Goal: Transaction & Acquisition: Purchase product/service

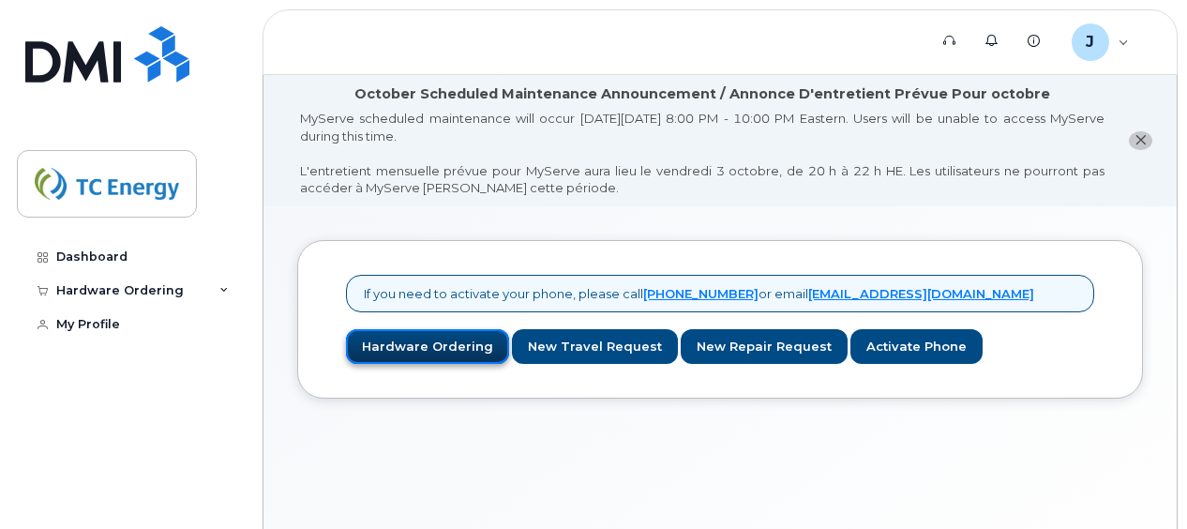
click at [402, 338] on link "Hardware Ordering" at bounding box center [427, 346] width 163 height 35
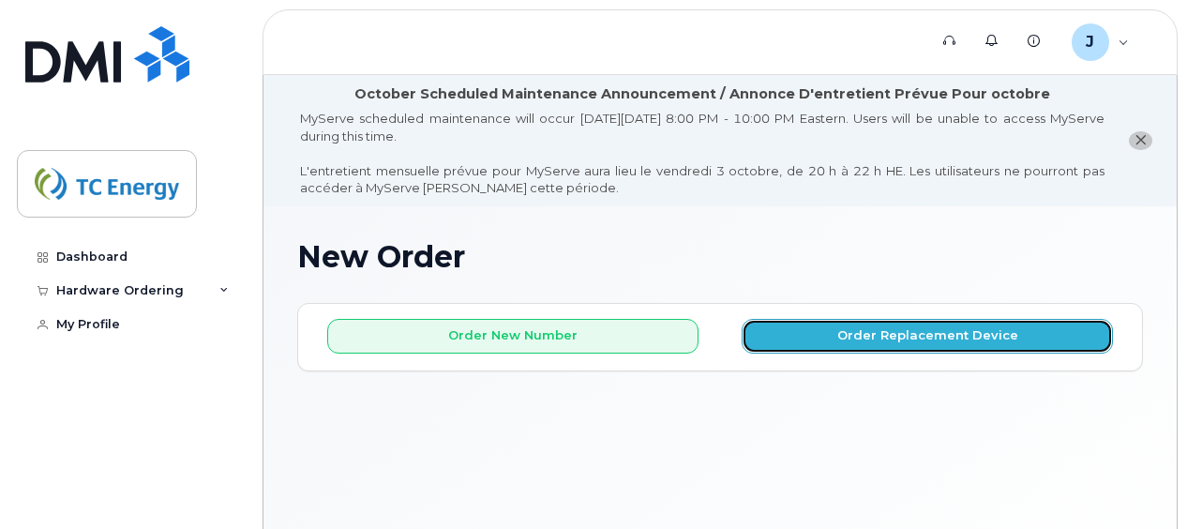
click at [896, 337] on button "Order Replacement Device" at bounding box center [927, 336] width 371 height 35
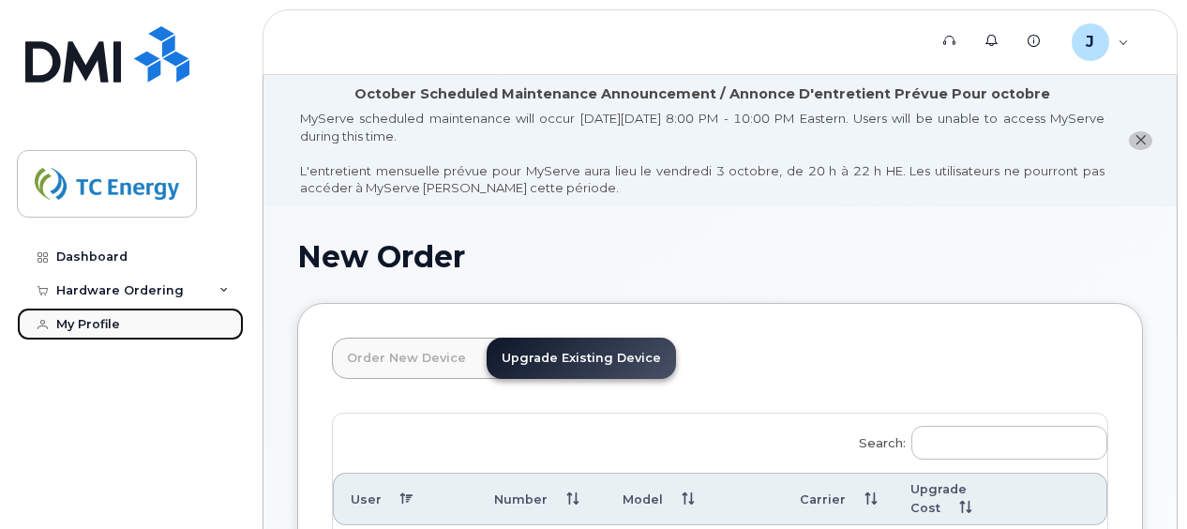
click at [71, 318] on div "My Profile" at bounding box center [88, 324] width 64 height 15
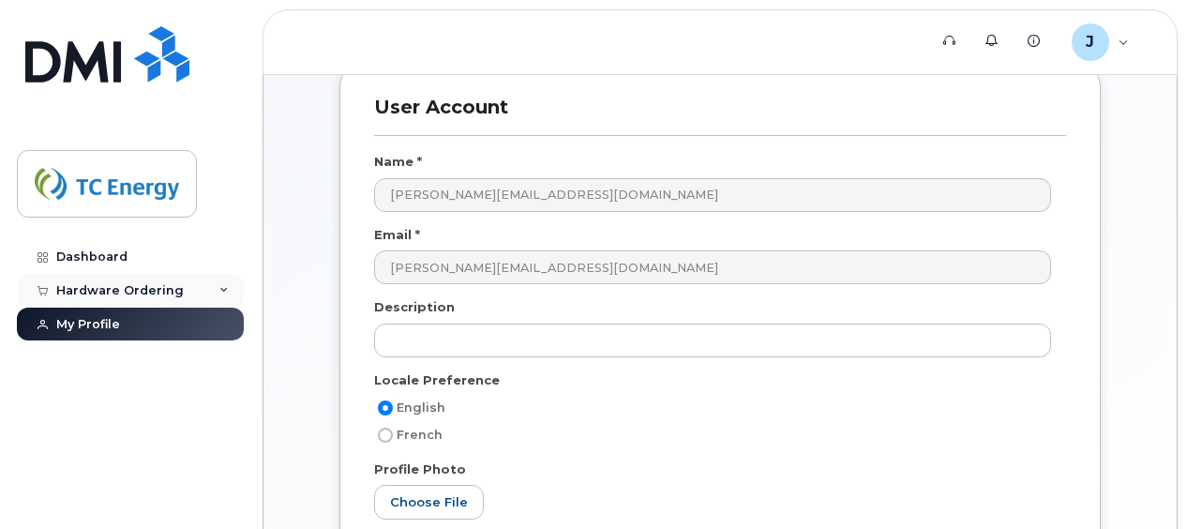
scroll to position [176, 0]
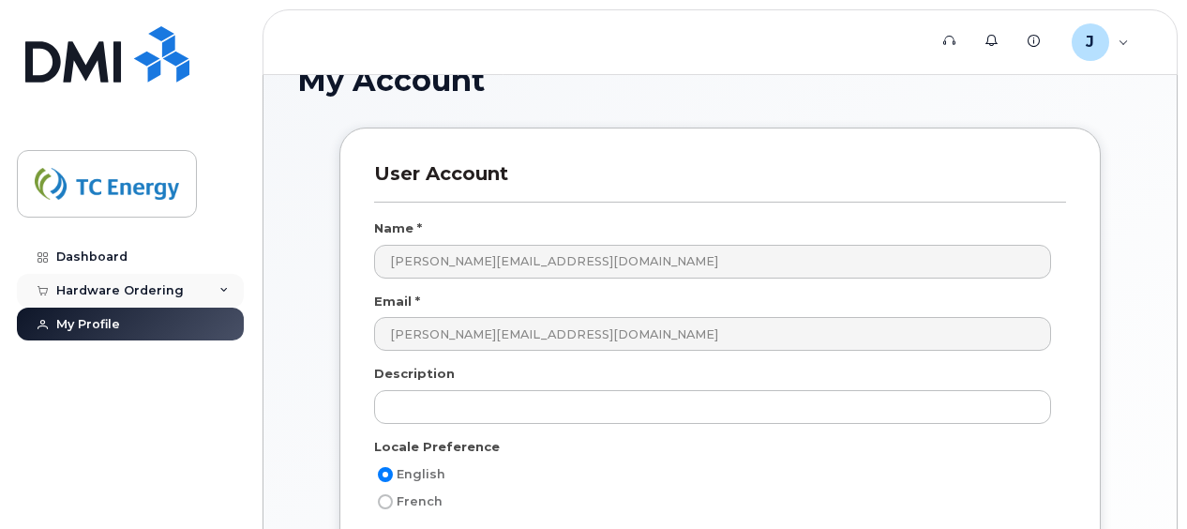
click at [132, 293] on div "Hardware Ordering" at bounding box center [120, 290] width 128 height 15
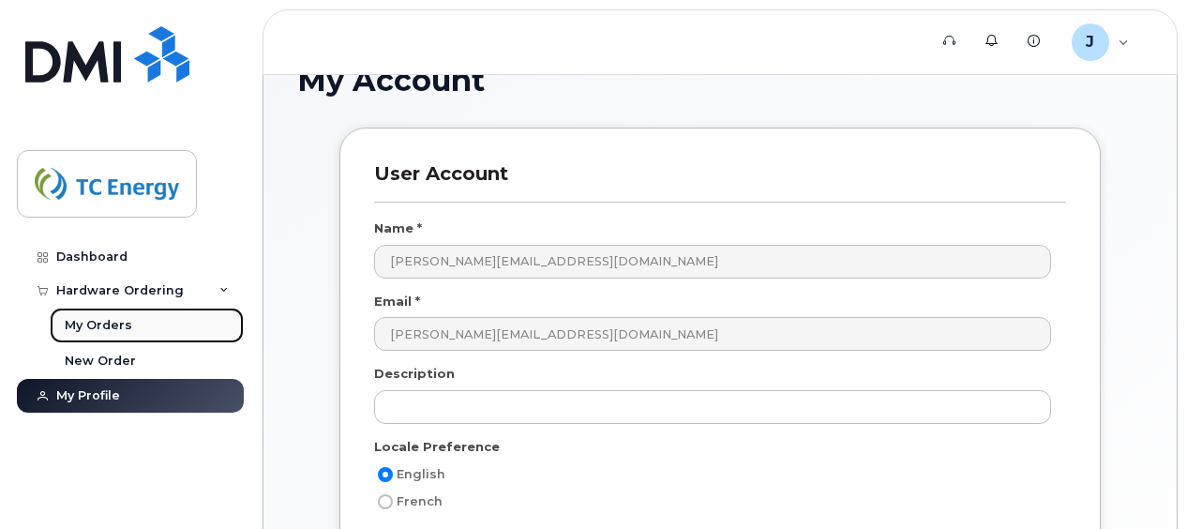
click at [102, 328] on div "My Orders" at bounding box center [99, 325] width 68 height 17
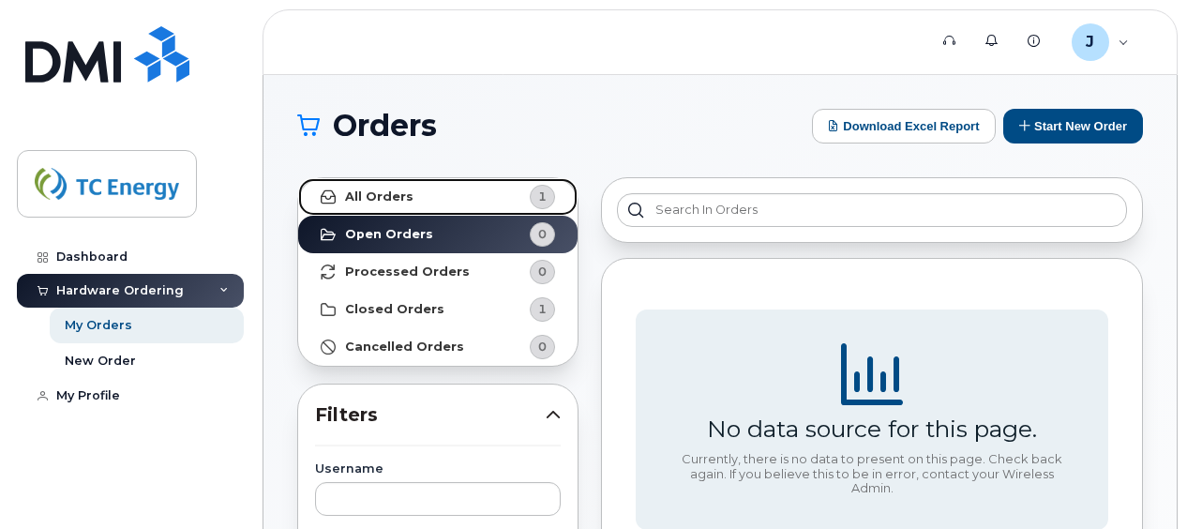
click at [434, 198] on link "All Orders 1" at bounding box center [437, 197] width 279 height 38
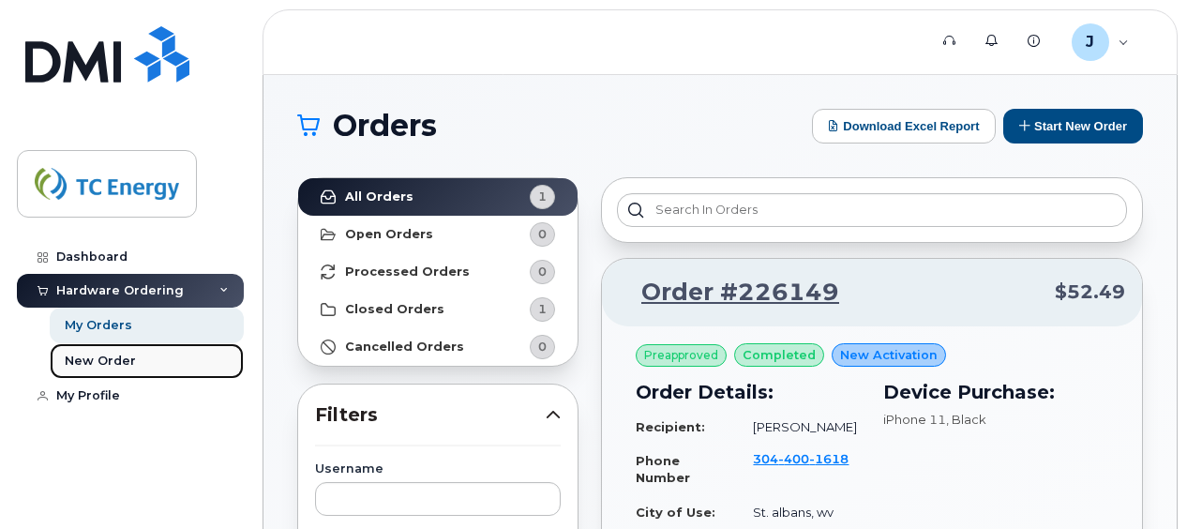
click at [111, 364] on div "New Order" at bounding box center [100, 361] width 71 height 17
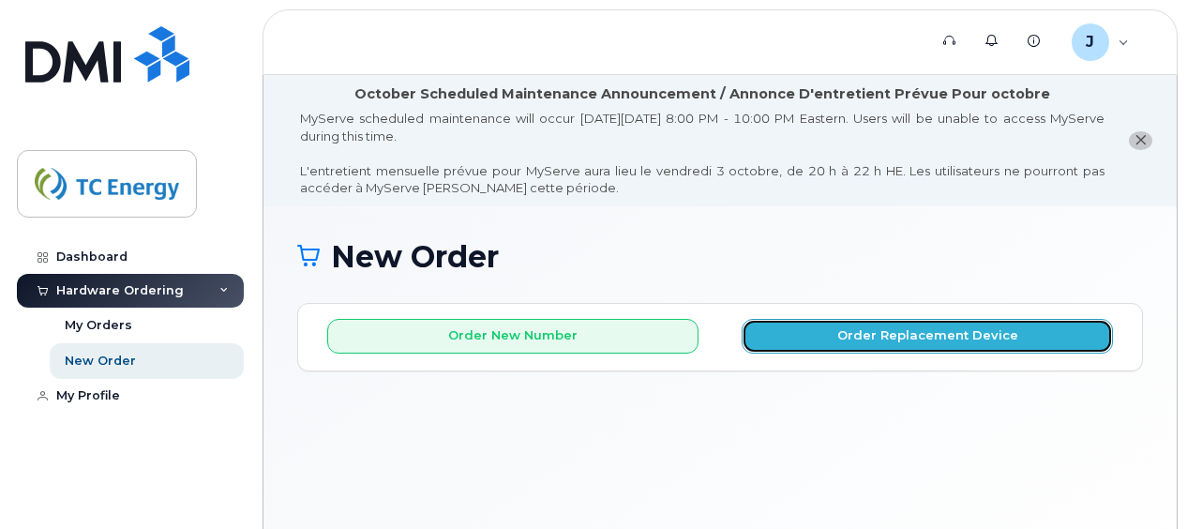
click at [785, 338] on button "Order Replacement Device" at bounding box center [927, 336] width 371 height 35
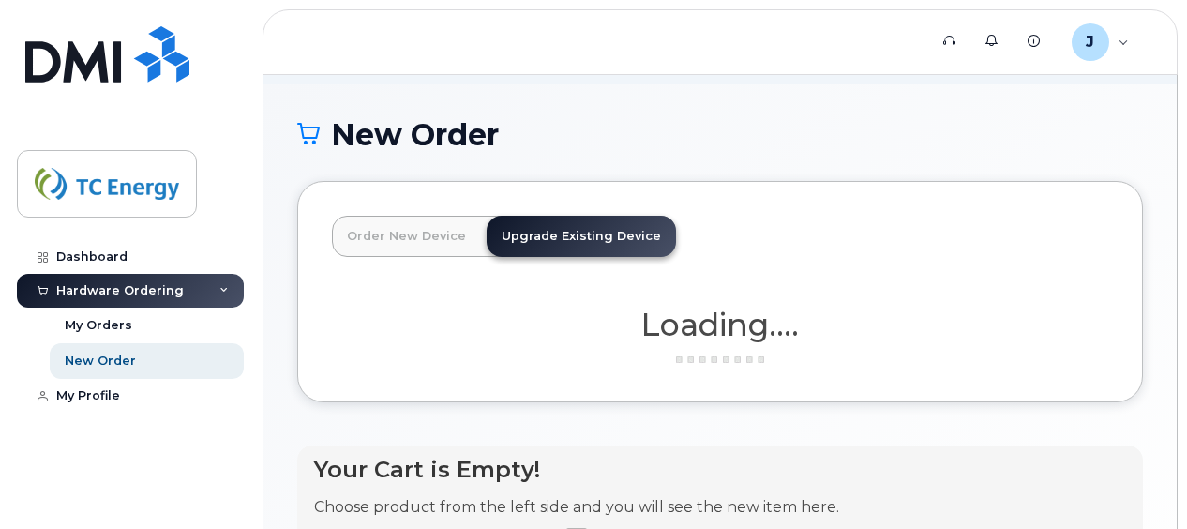
scroll to position [64, 0]
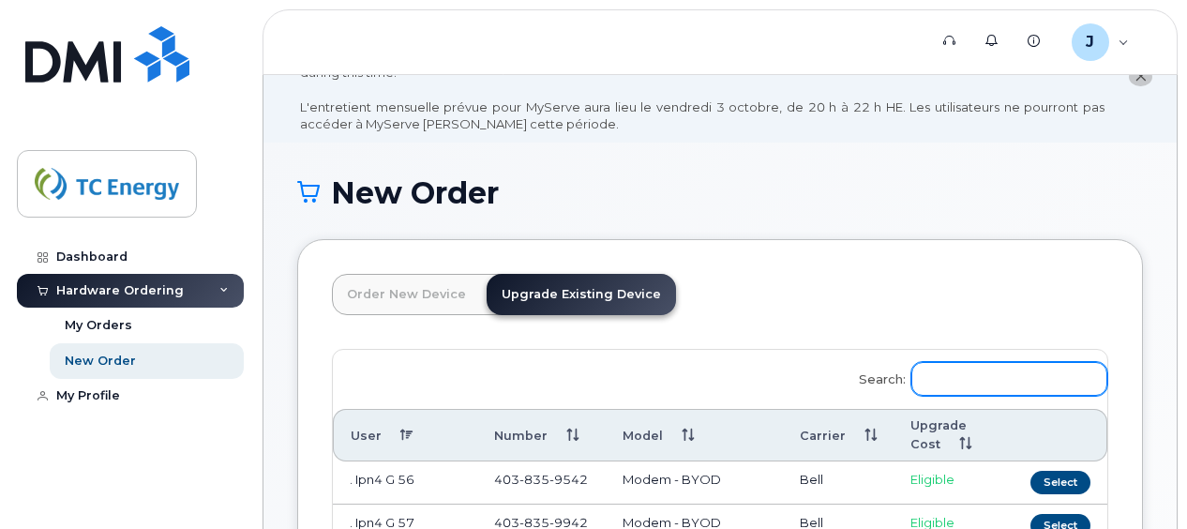
click at [960, 373] on input "Search:" at bounding box center [1009, 379] width 196 height 34
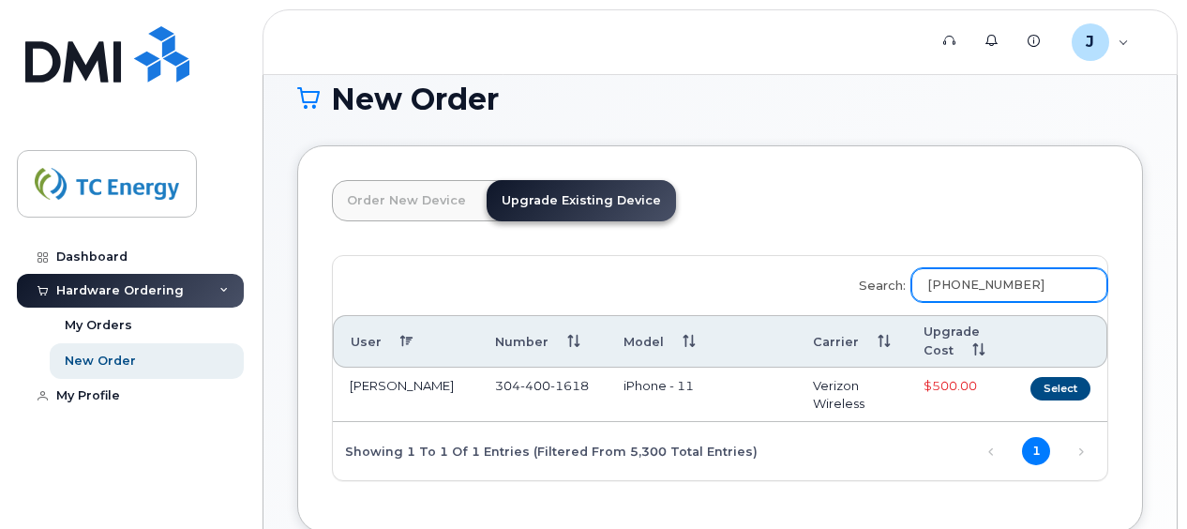
scroll to position [251, 0]
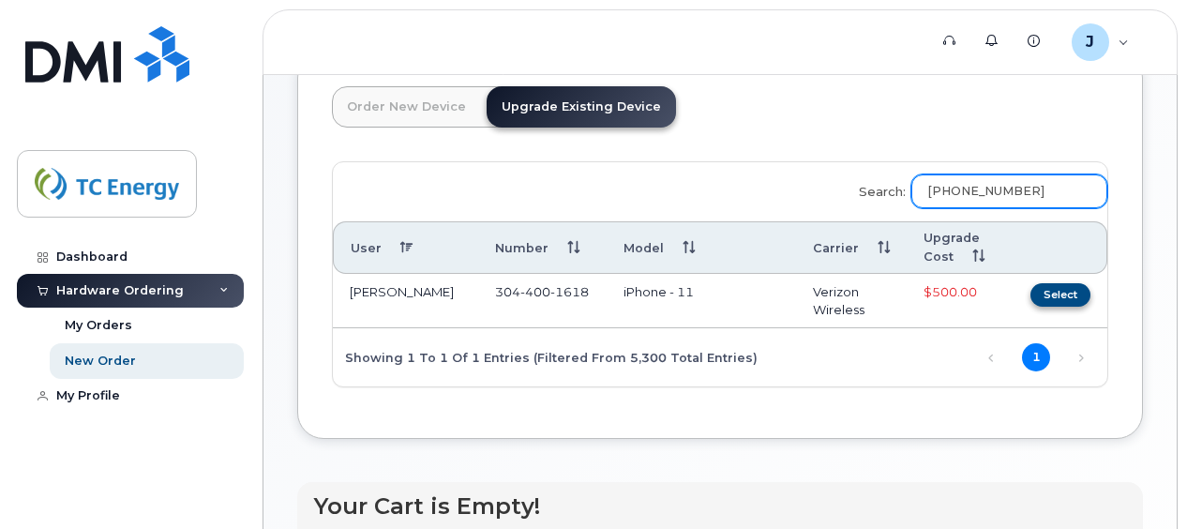
type input "304-400-1618"
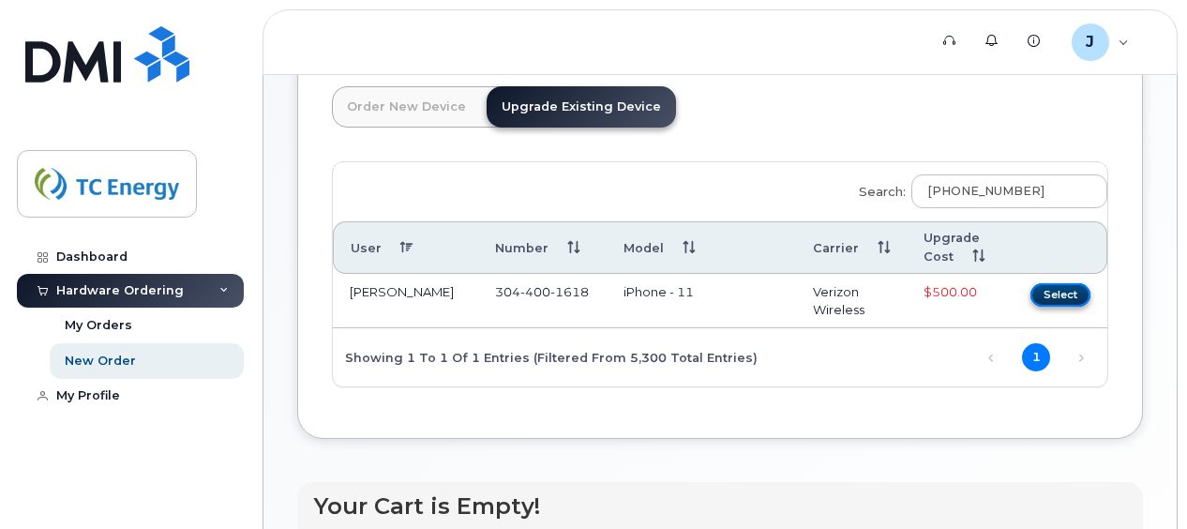
click at [1052, 293] on button "Select" at bounding box center [1060, 294] width 60 height 23
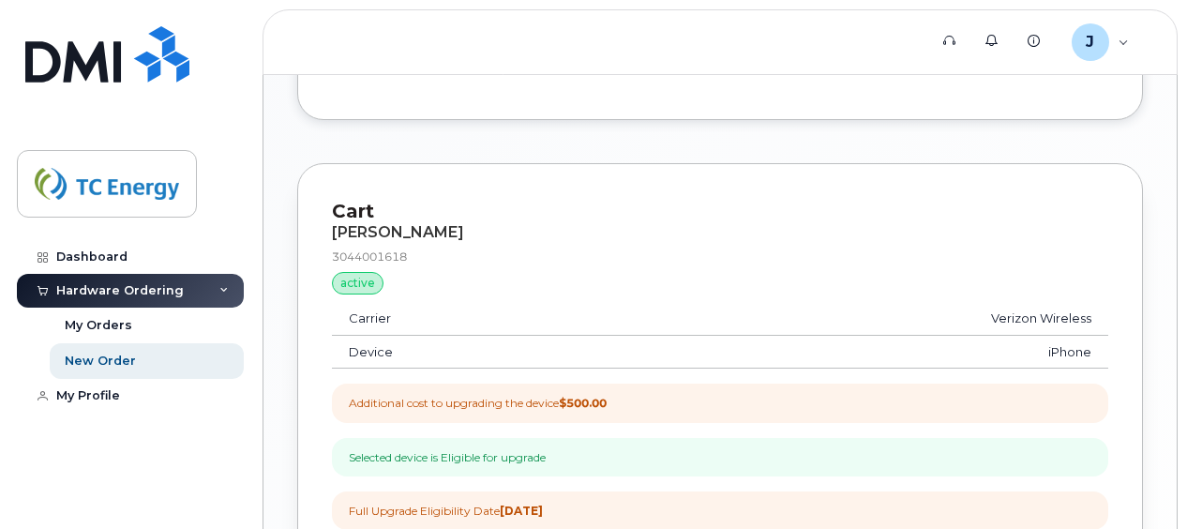
scroll to position [1161, 0]
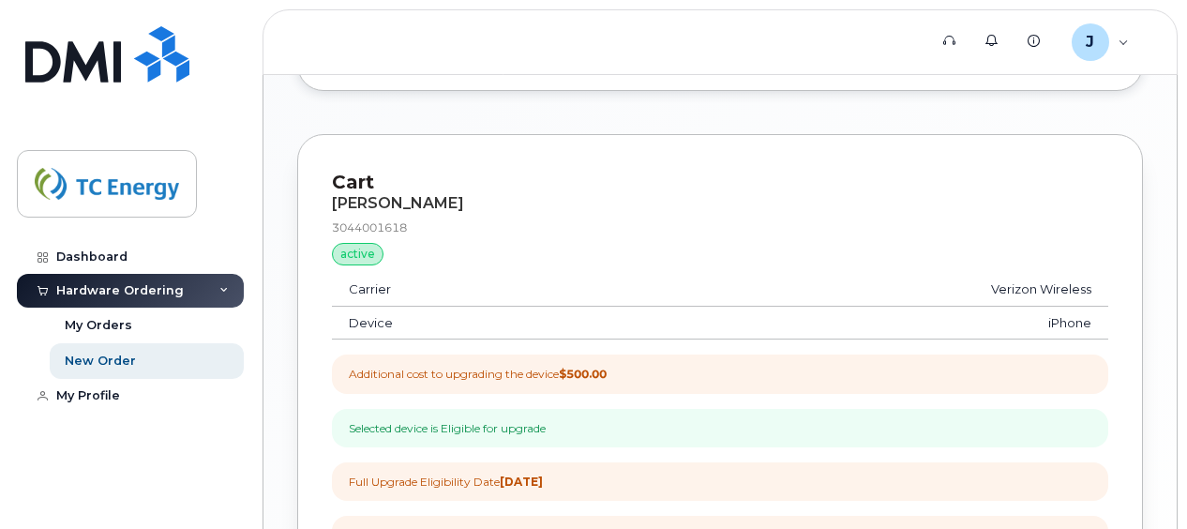
click at [596, 367] on strong "$500.00" at bounding box center [583, 374] width 48 height 14
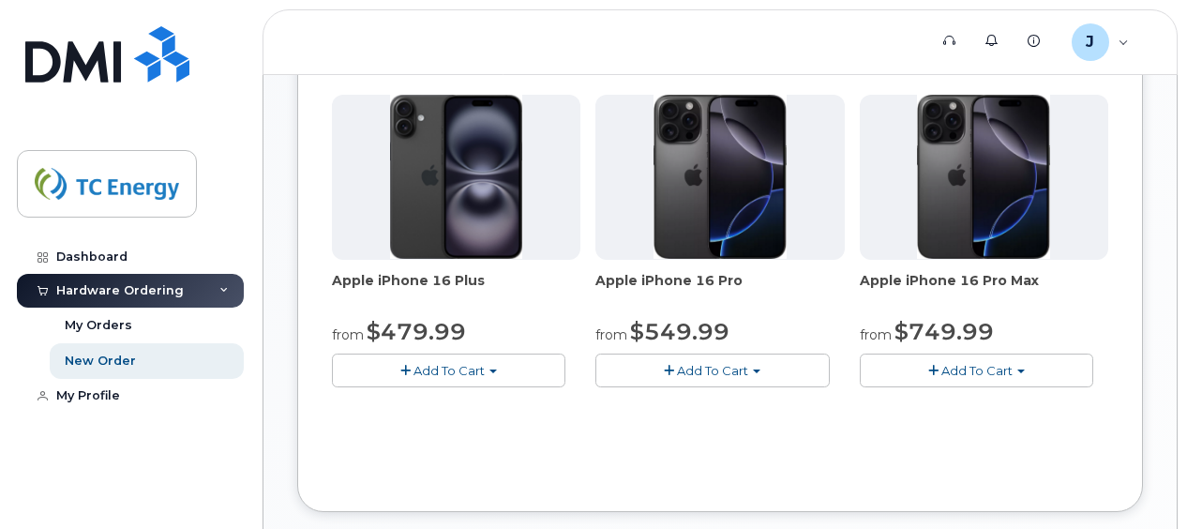
scroll to position [786, 0]
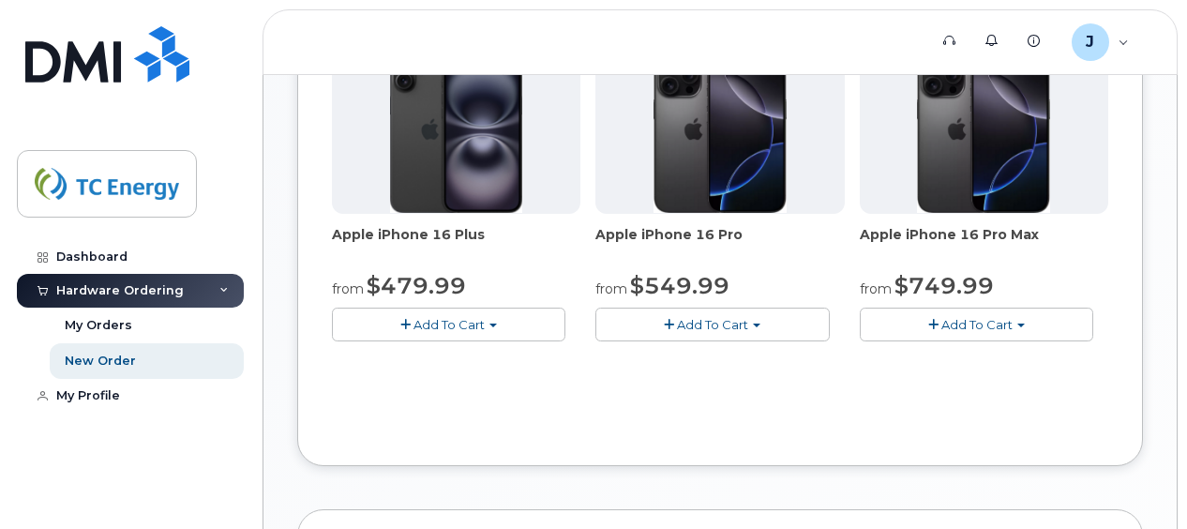
click at [1014, 324] on button "Add To Cart" at bounding box center [976, 324] width 233 height 33
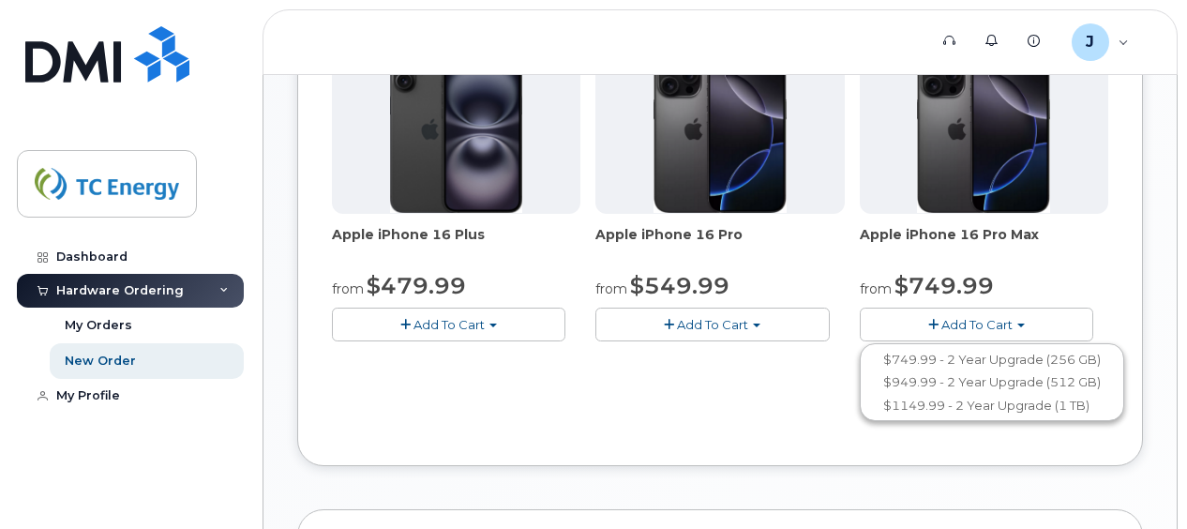
click at [537, 424] on div "Carrier Rogers Bell Verizon Wireless AT&T Wireless Rogers Bell Verizon Wireless…" at bounding box center [720, 29] width 776 height 804
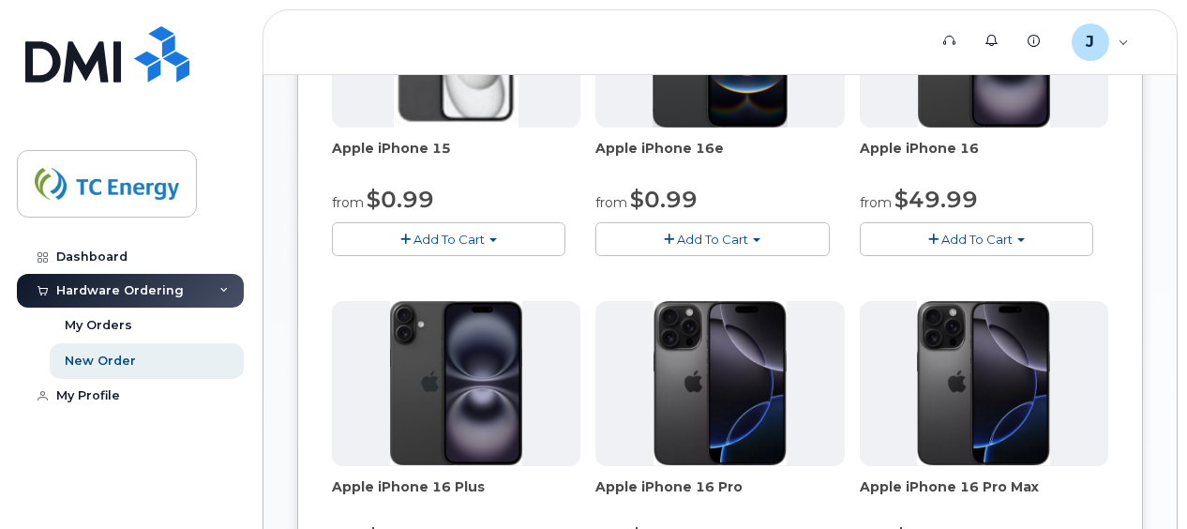
scroll to position [504, 0]
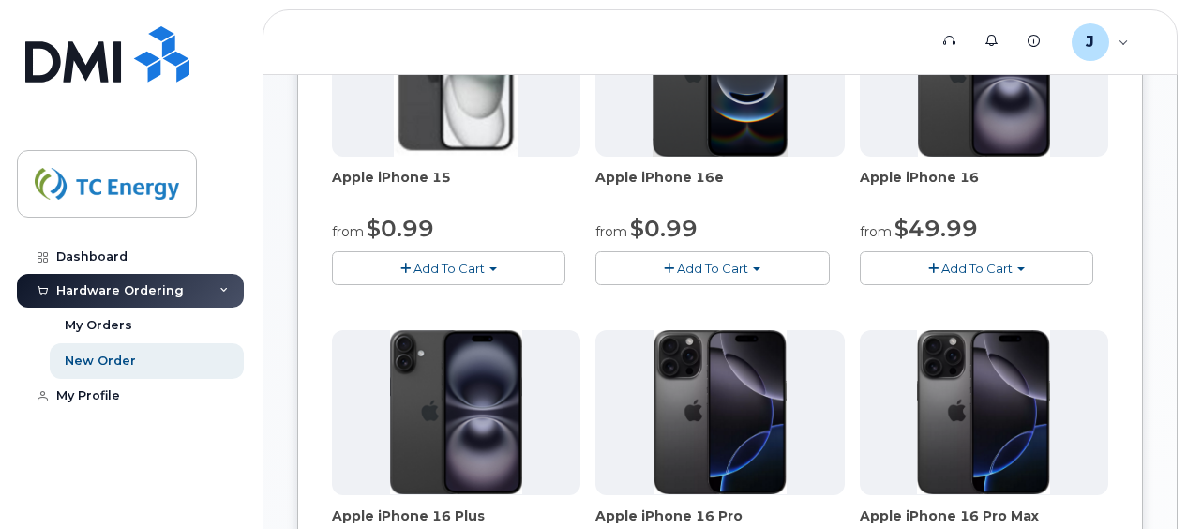
click at [1015, 278] on button "Add To Cart" at bounding box center [976, 267] width 233 height 33
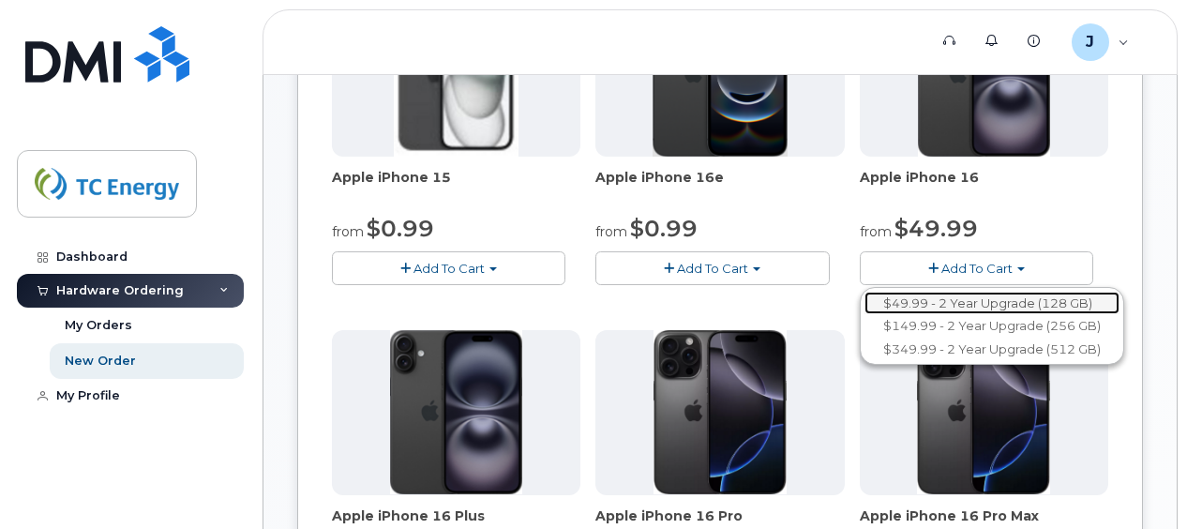
click at [989, 302] on link "$49.99 - 2 Year Upgrade (128 GB)" at bounding box center [991, 303] width 255 height 23
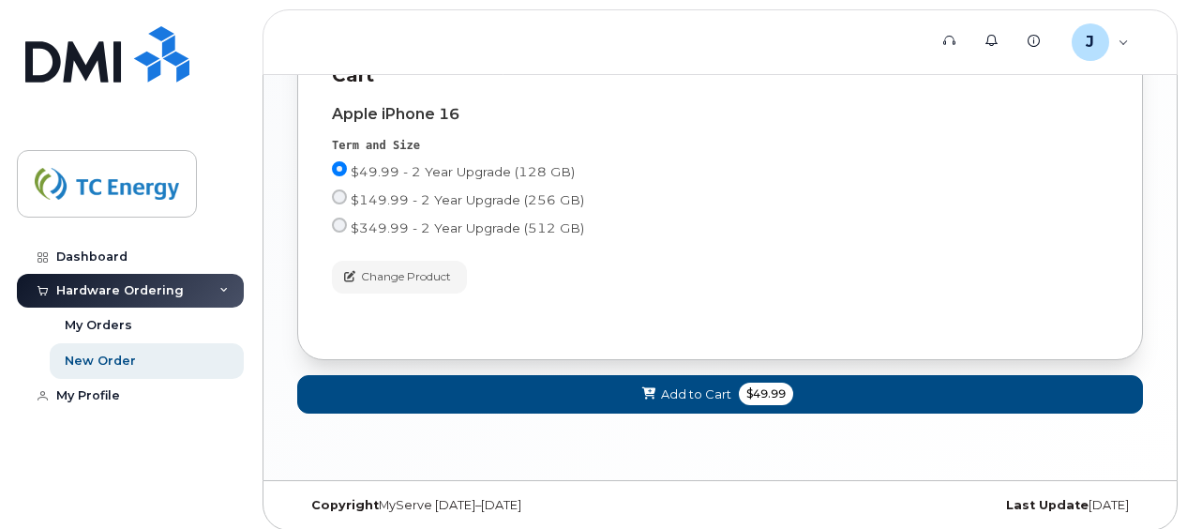
scroll to position [1041, 0]
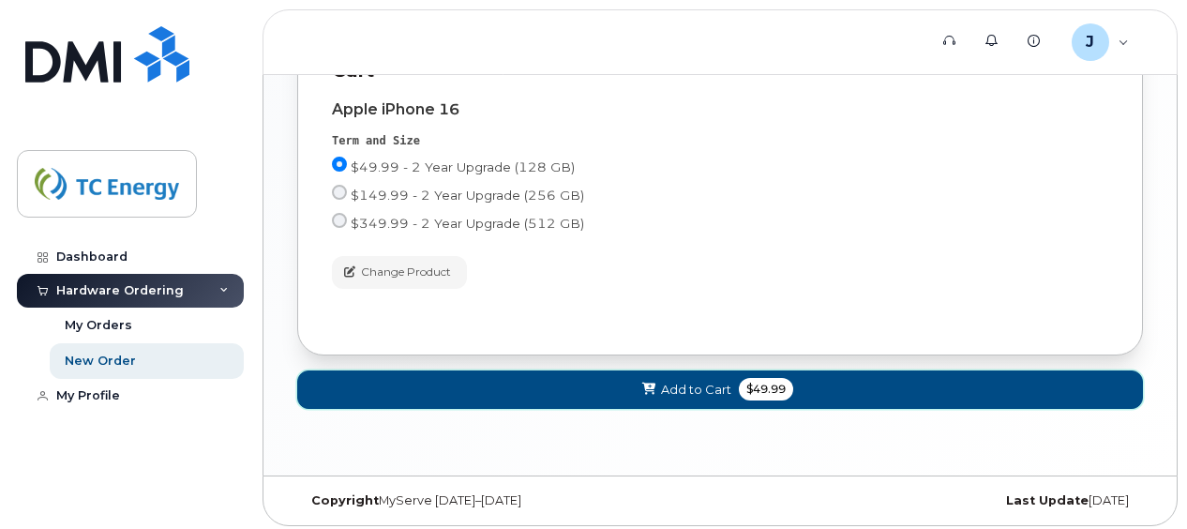
click at [672, 383] on span "Add to Cart" at bounding box center [696, 390] width 70 height 18
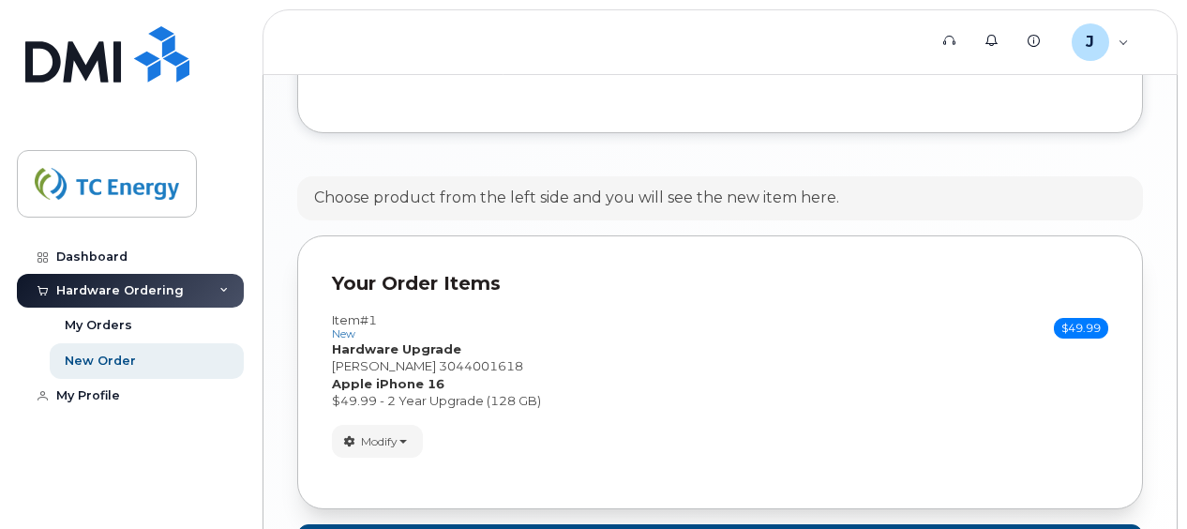
scroll to position [1550, 0]
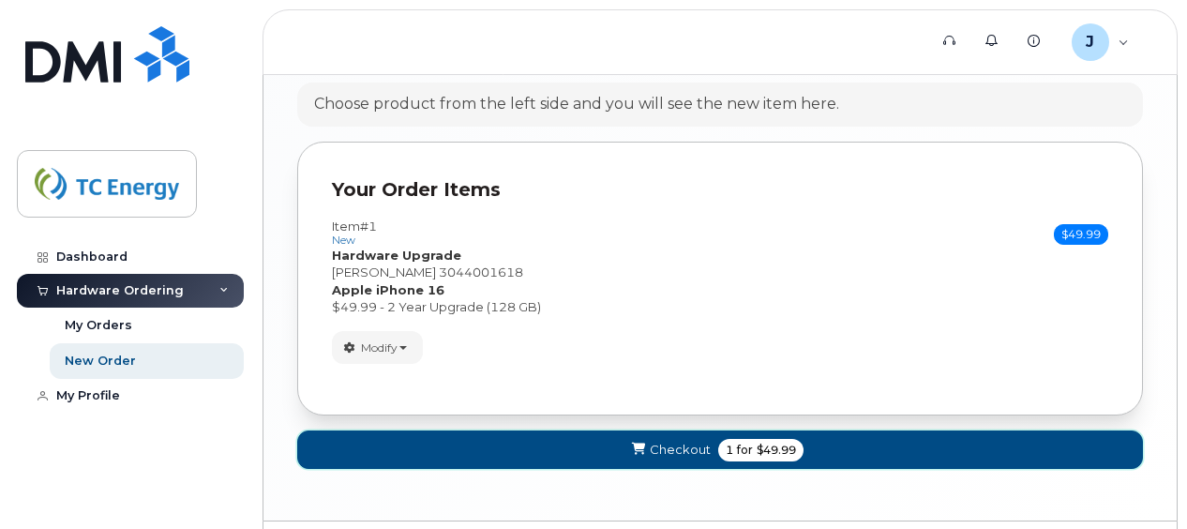
click at [818, 441] on button "Checkout 1 for $49.99" at bounding box center [720, 449] width 846 height 38
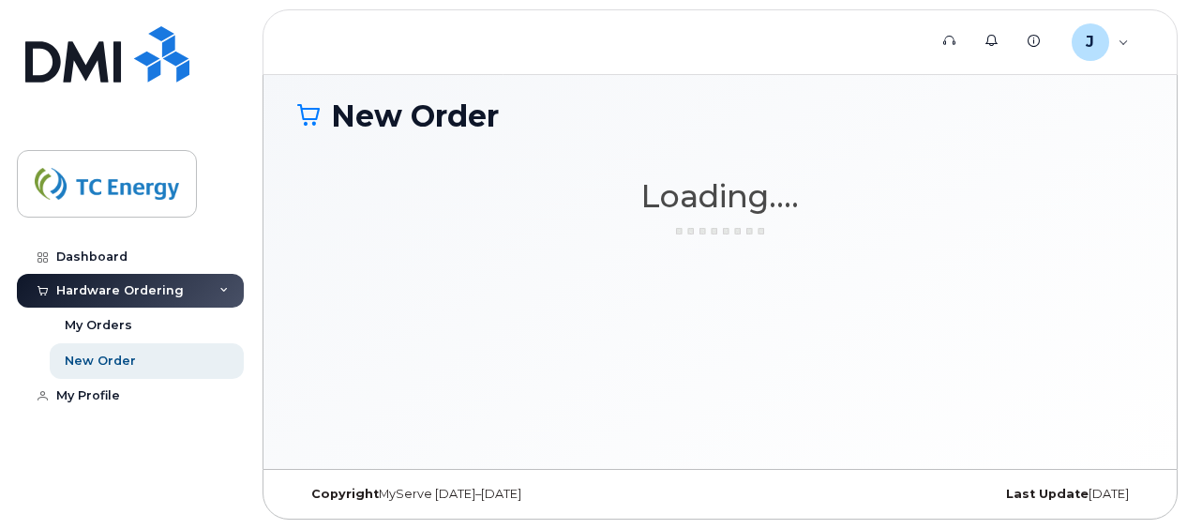
scroll to position [140, 0]
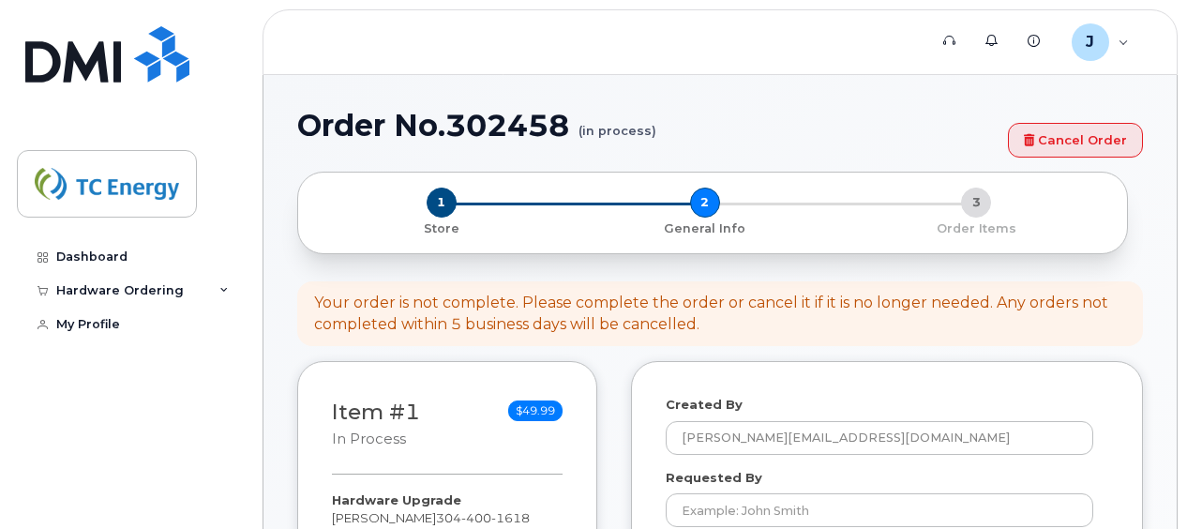
select select
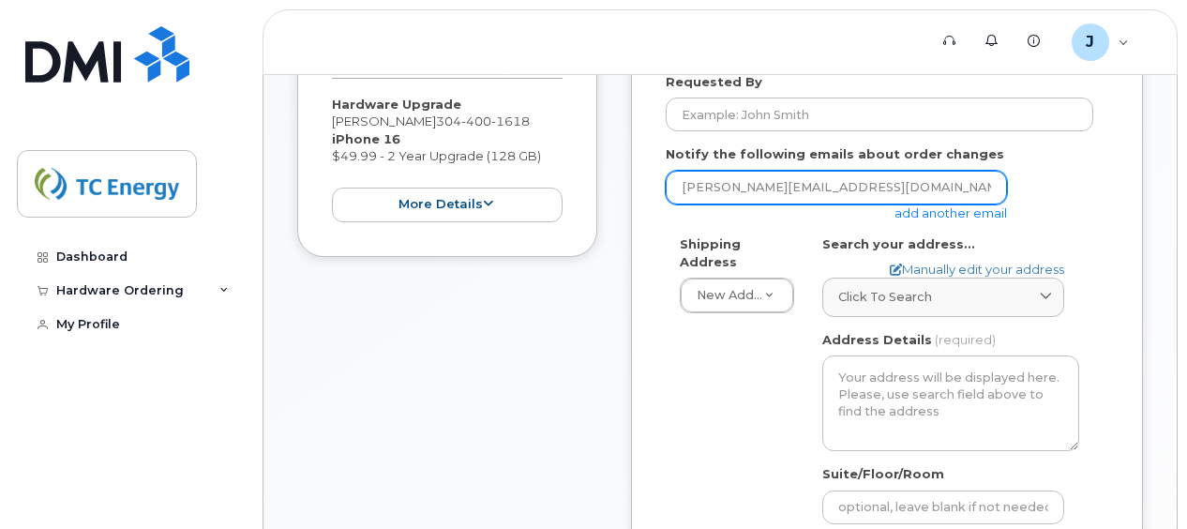
scroll to position [469, 0]
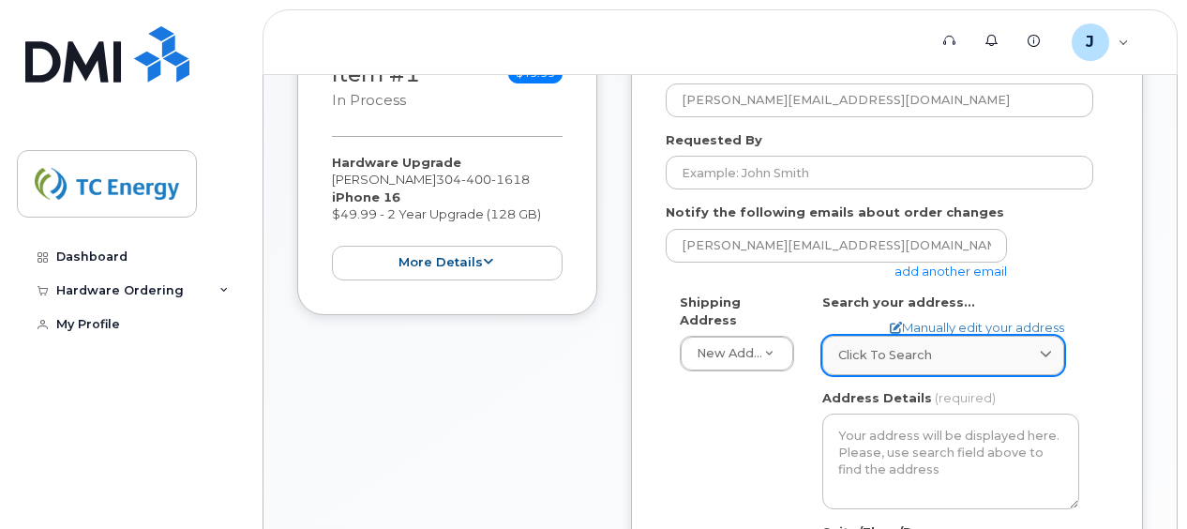
click at [1026, 366] on link "Click to search" at bounding box center [943, 355] width 242 height 38
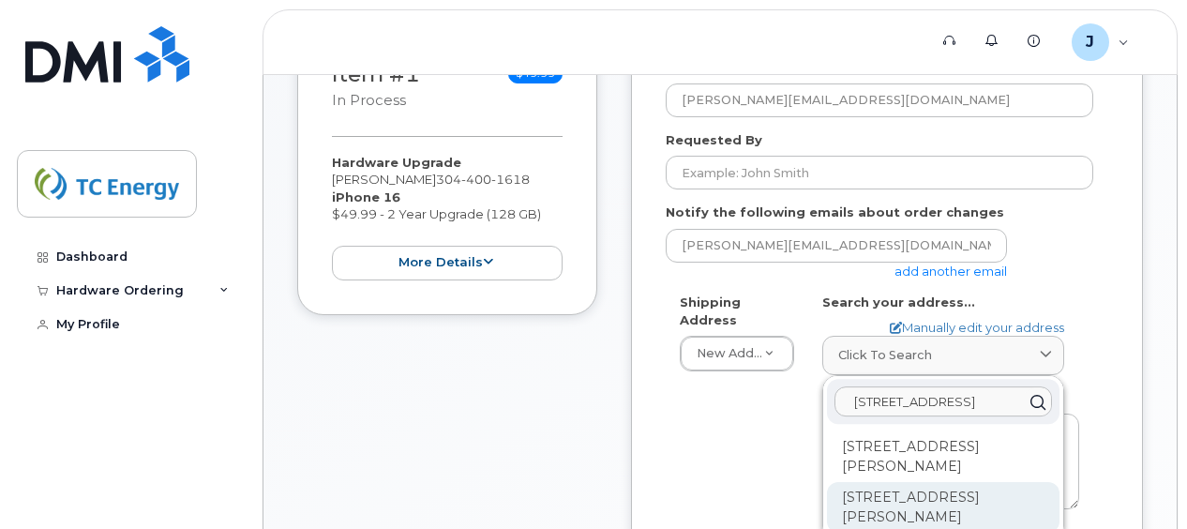
type input "5603 charleston rd."
click at [990, 518] on div "5603 Charleston Rd Ripley WV 25271-5867" at bounding box center [943, 507] width 233 height 51
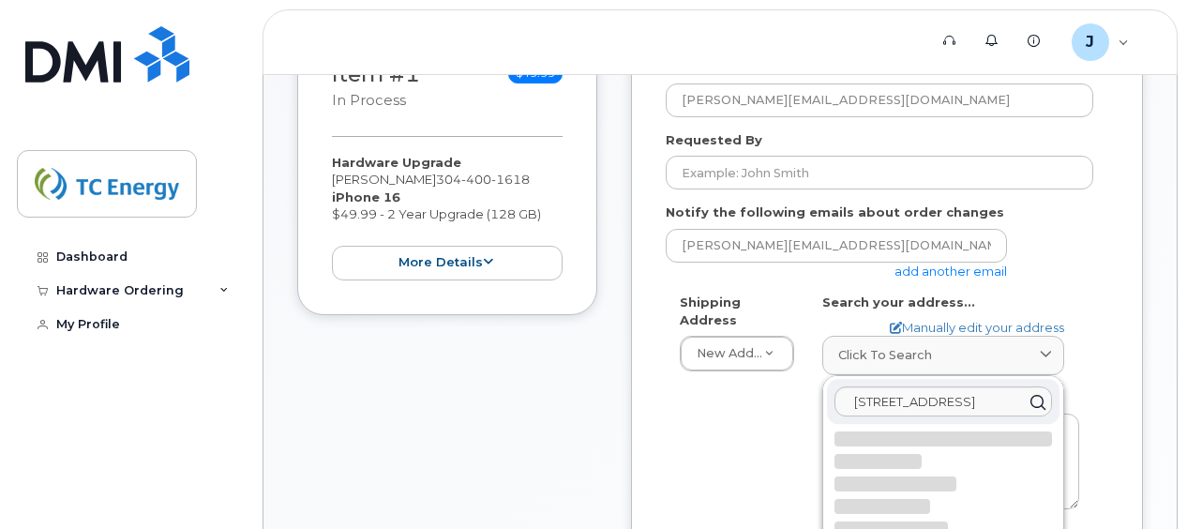
select select
type textarea "[STREET_ADDRESS][PERSON_NAME]"
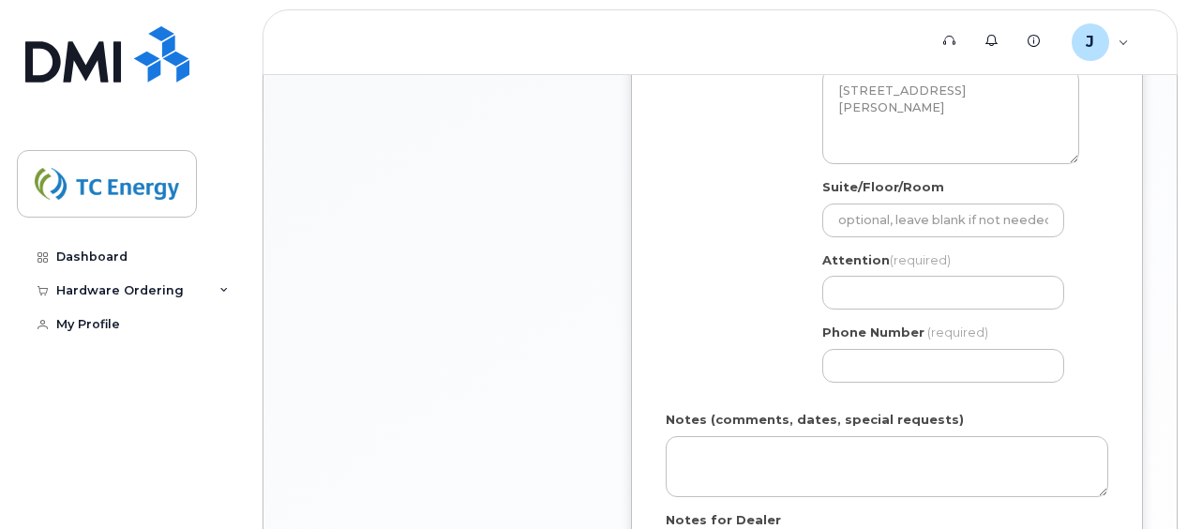
scroll to position [844, 0]
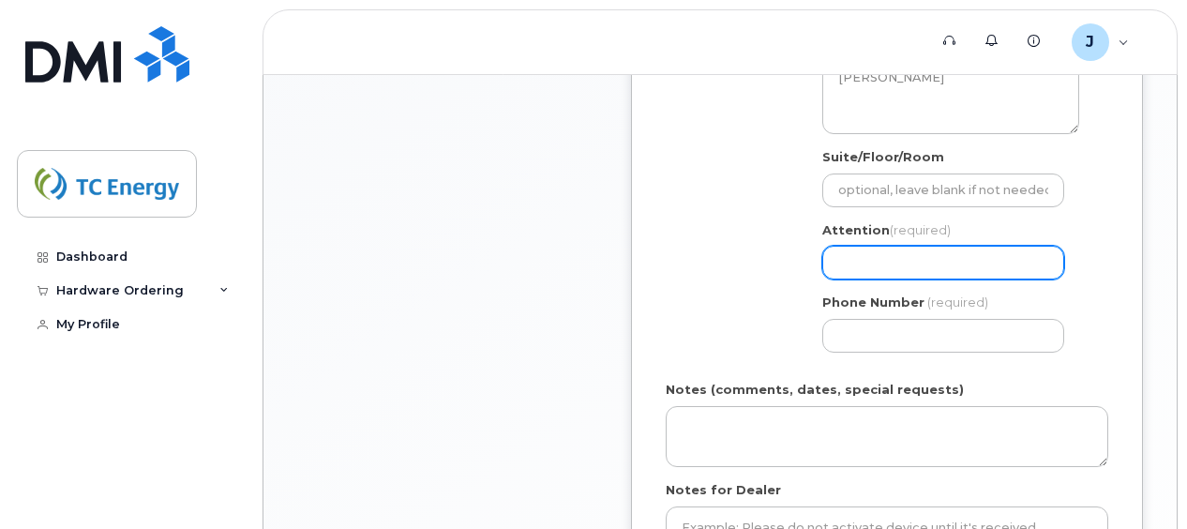
click at [923, 261] on input "Attention (required)" at bounding box center [943, 263] width 242 height 34
select select
type input "j"
select select
type input "je"
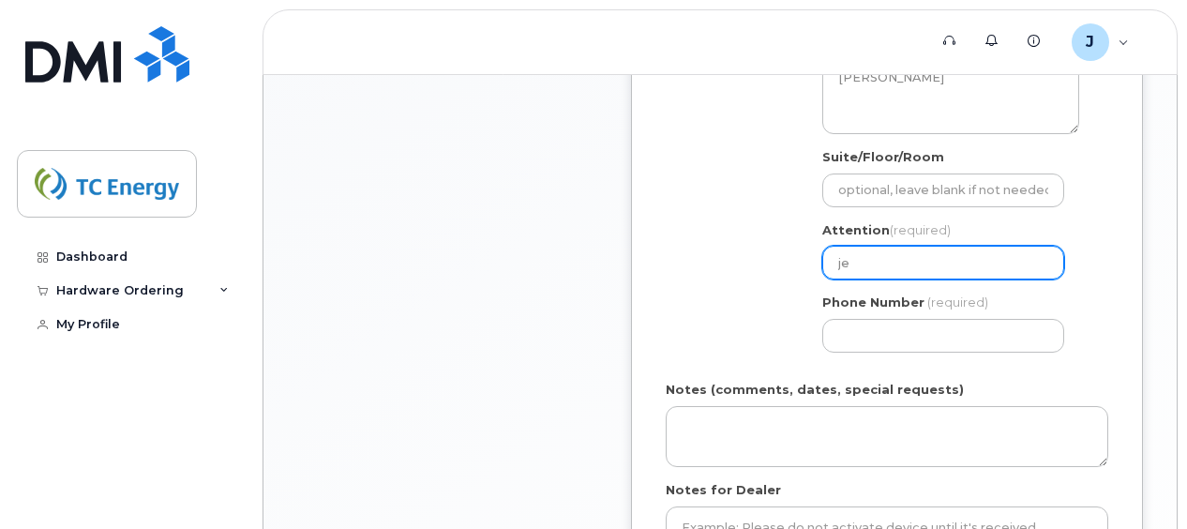
select select
type input "jes"
select select
type input "jess"
select select
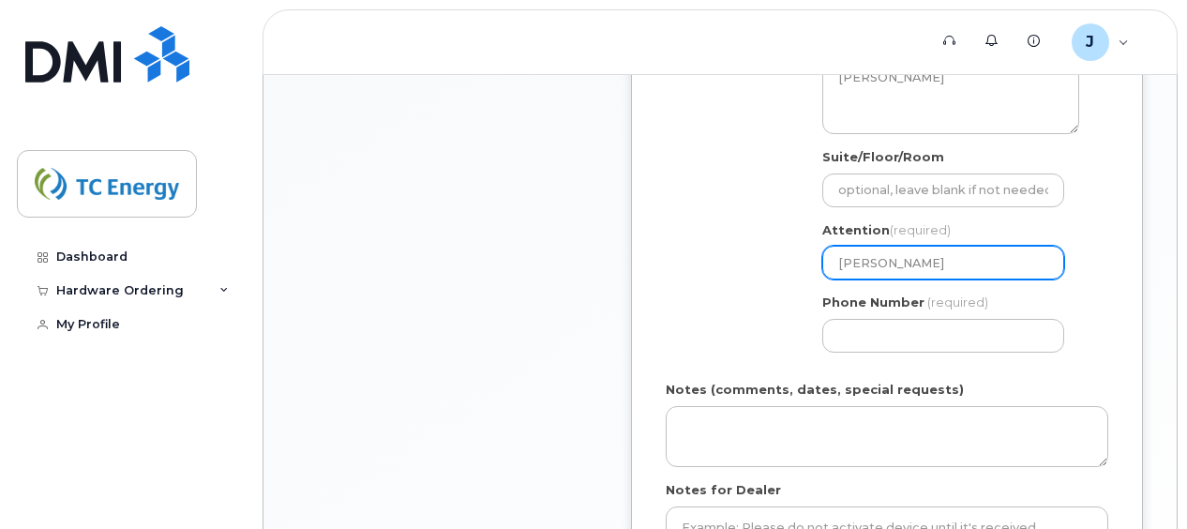
type input "jesse"
select select
type input "jesse m"
select select
type input "jesse ma"
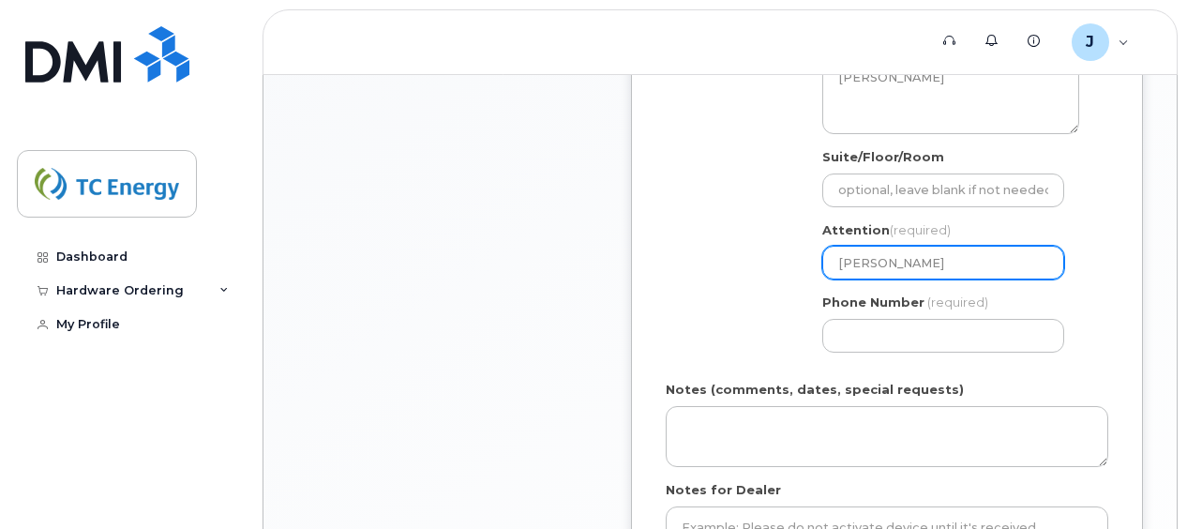
select select
type input "jesse mat"
select select
type input "jesse math"
select select
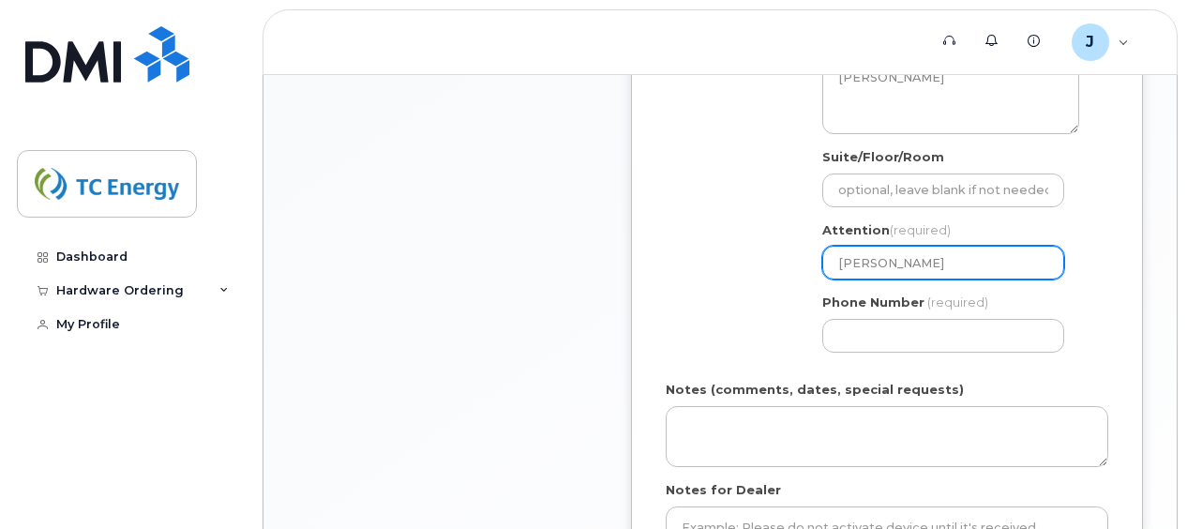
type input "jesse mathe"
select select
type input "jesse mathen"
select select
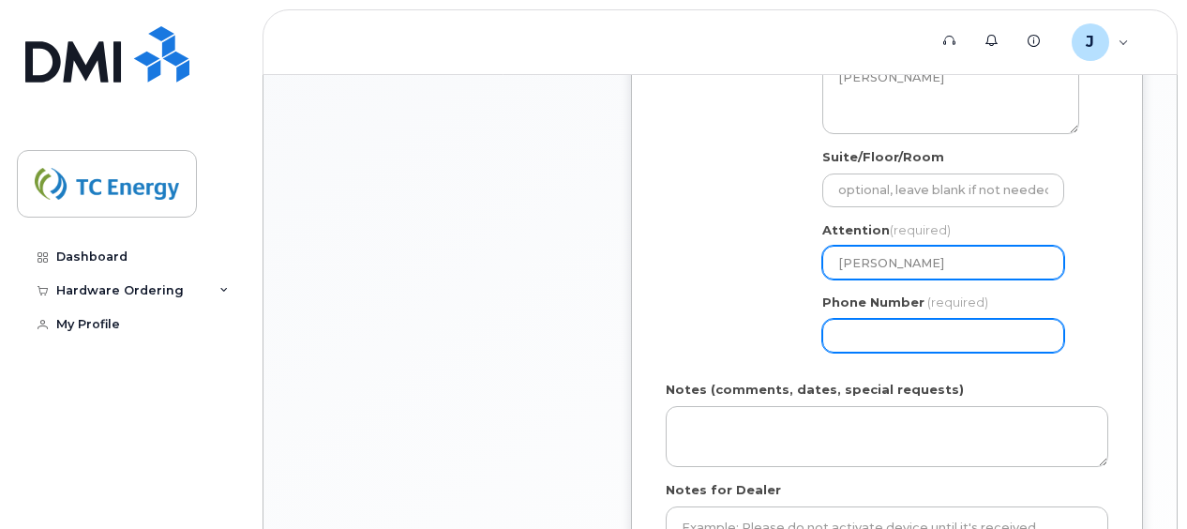
type input "[PERSON_NAME]"
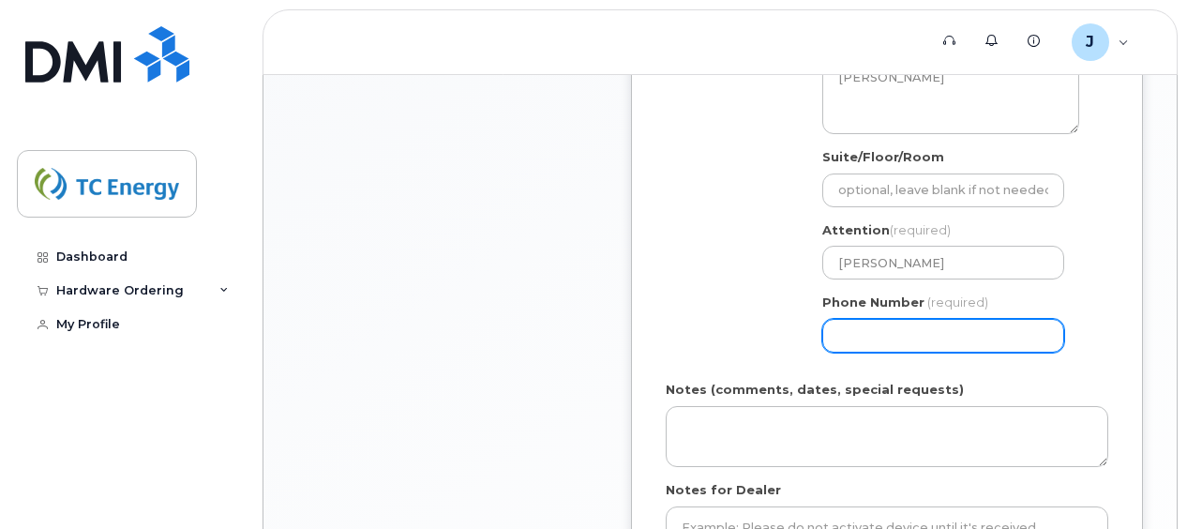
click at [932, 323] on input "Phone Number" at bounding box center [943, 336] width 242 height 34
type input "3044001618"
type input "[PERSON_NAME]"
type input "5603 charleston rd."
select select
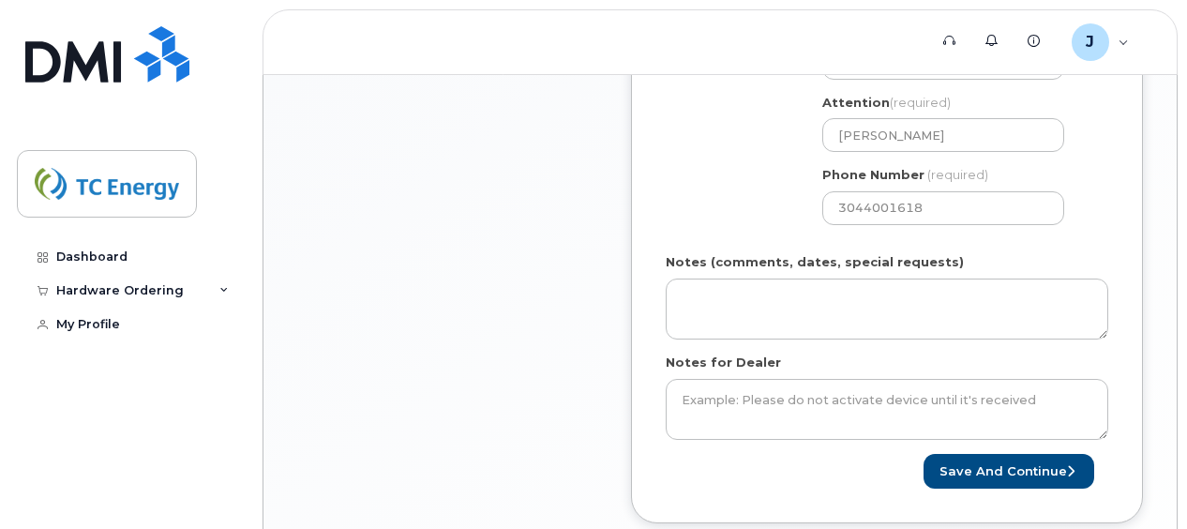
scroll to position [1086, 0]
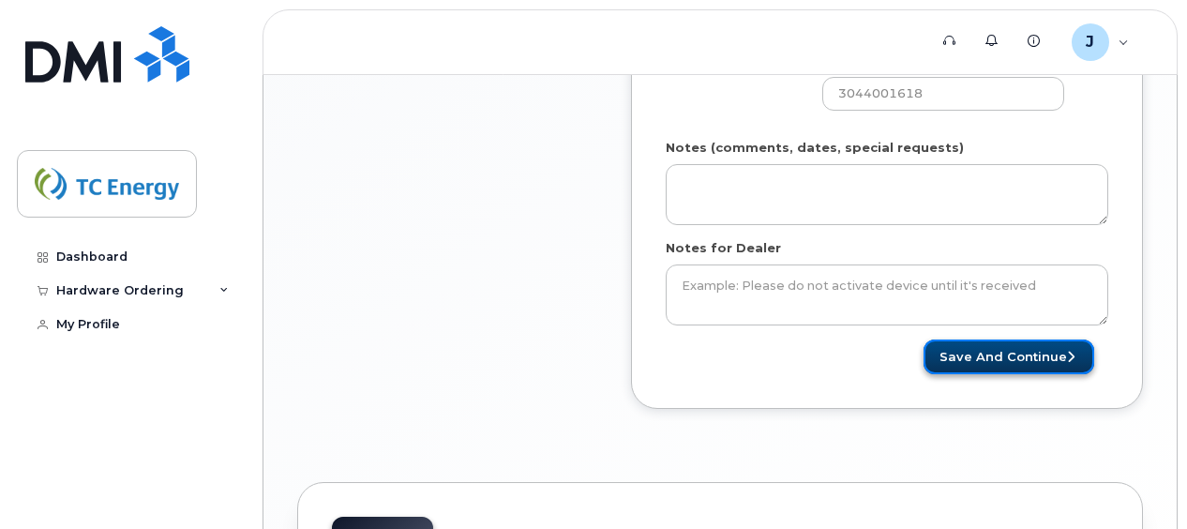
click at [968, 348] on button "Save and Continue" at bounding box center [1008, 356] width 171 height 35
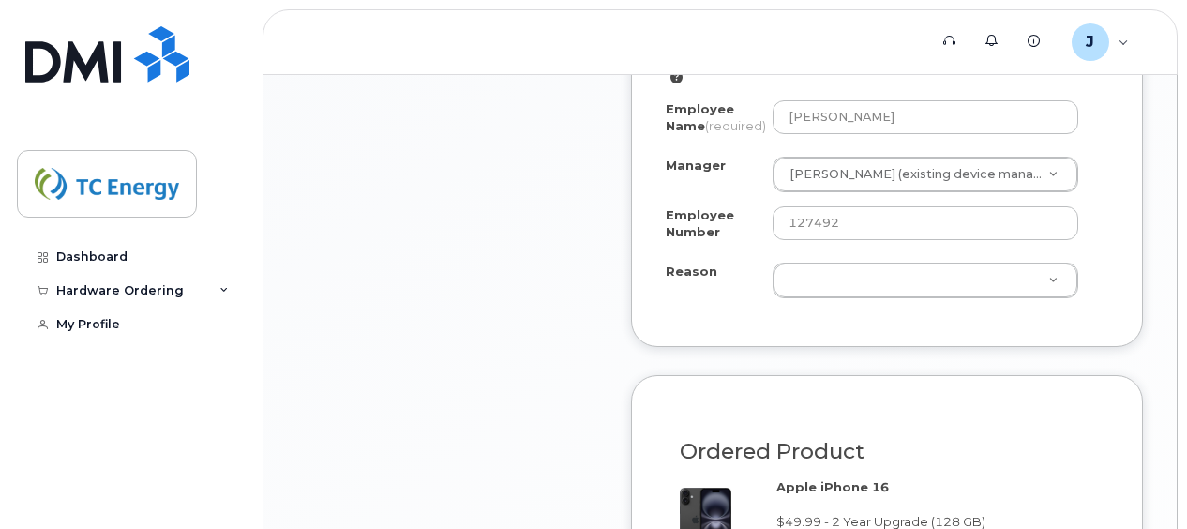
scroll to position [1444, 0]
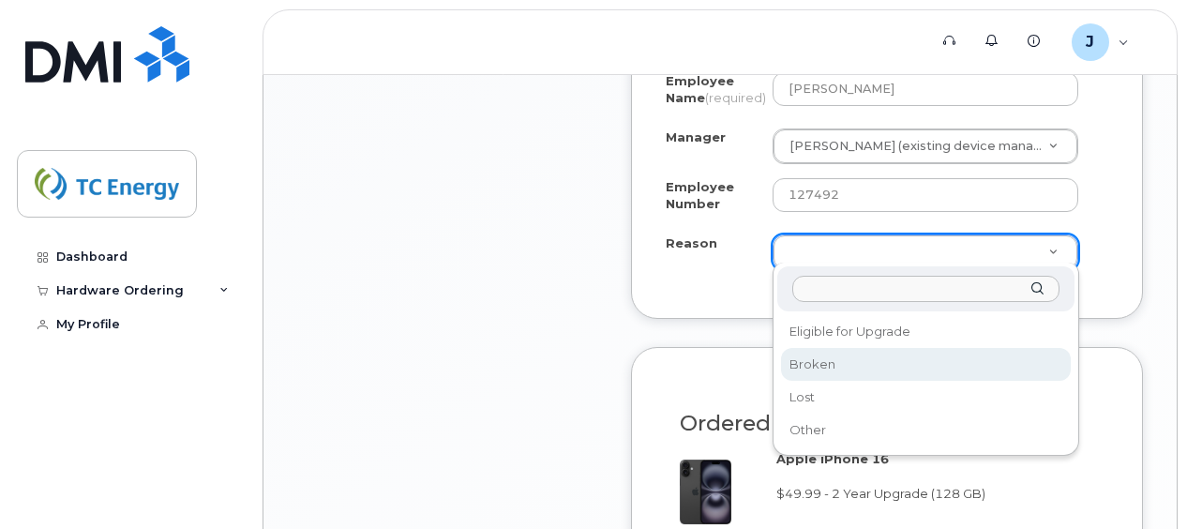
select select "broken"
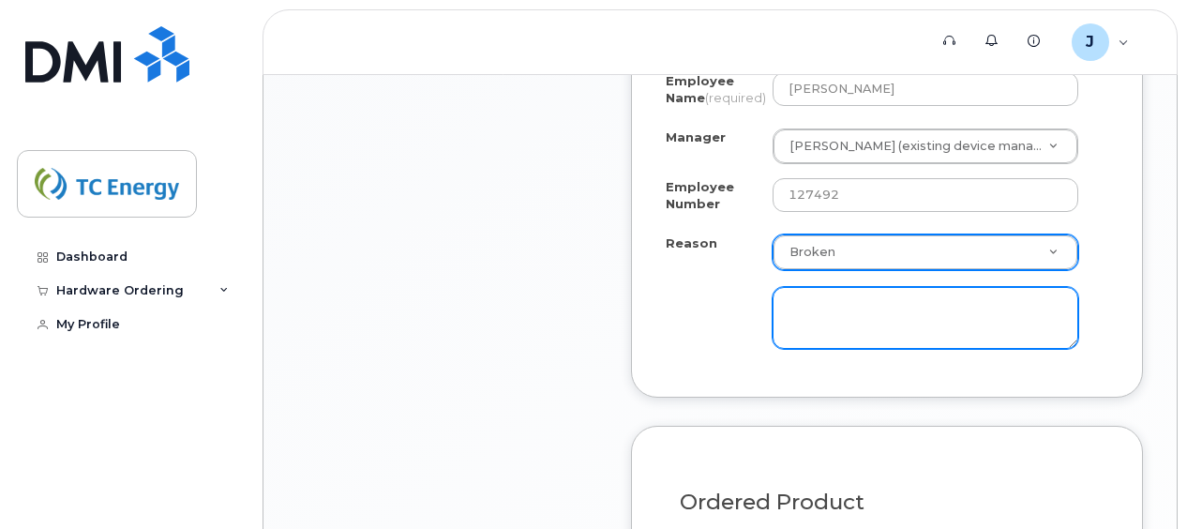
click at [848, 308] on textarea at bounding box center [926, 318] width 306 height 62
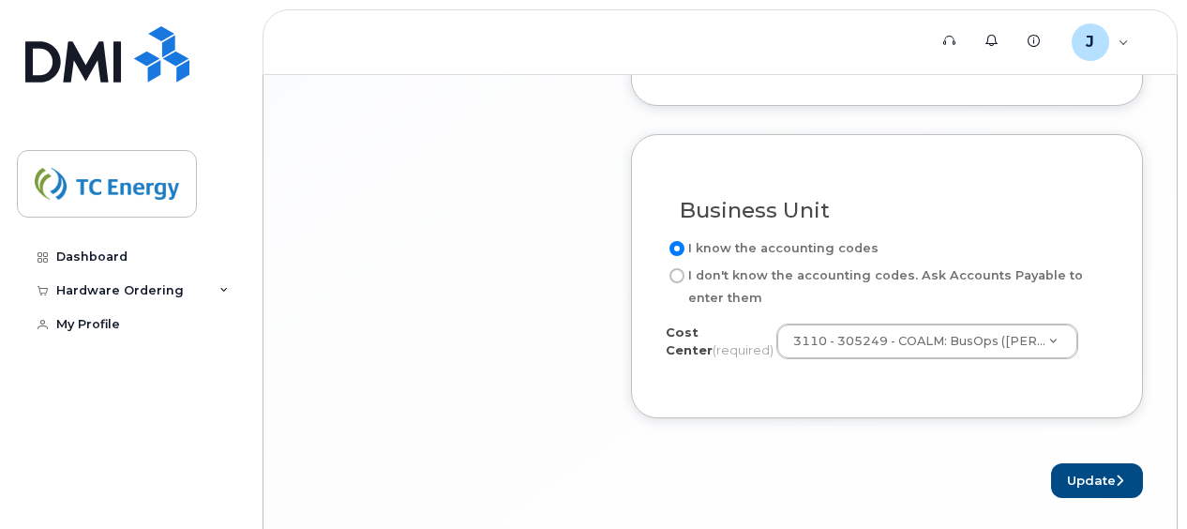
scroll to position [2006, 0]
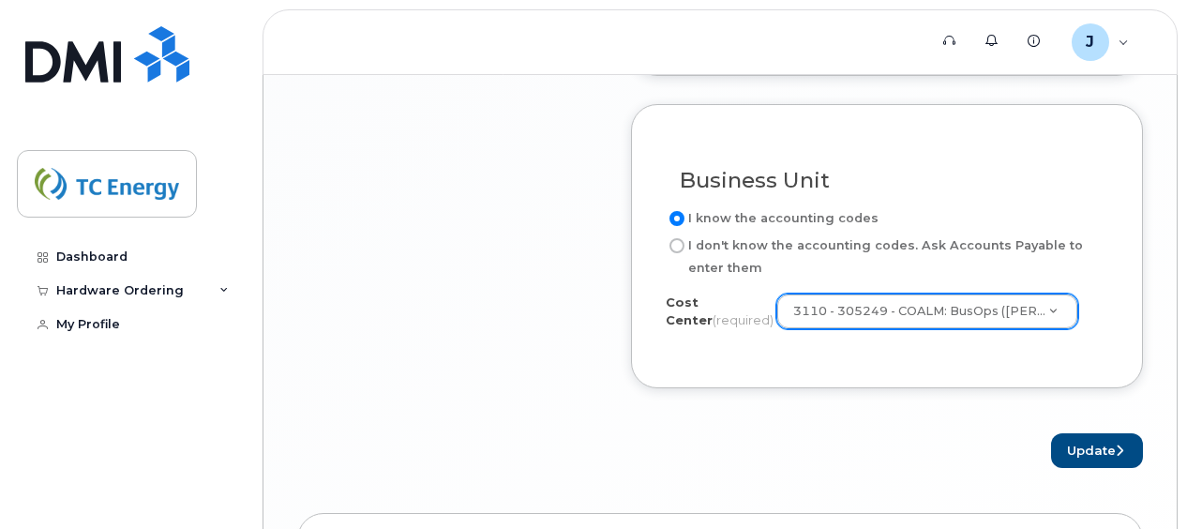
type textarea "screen is shattered"
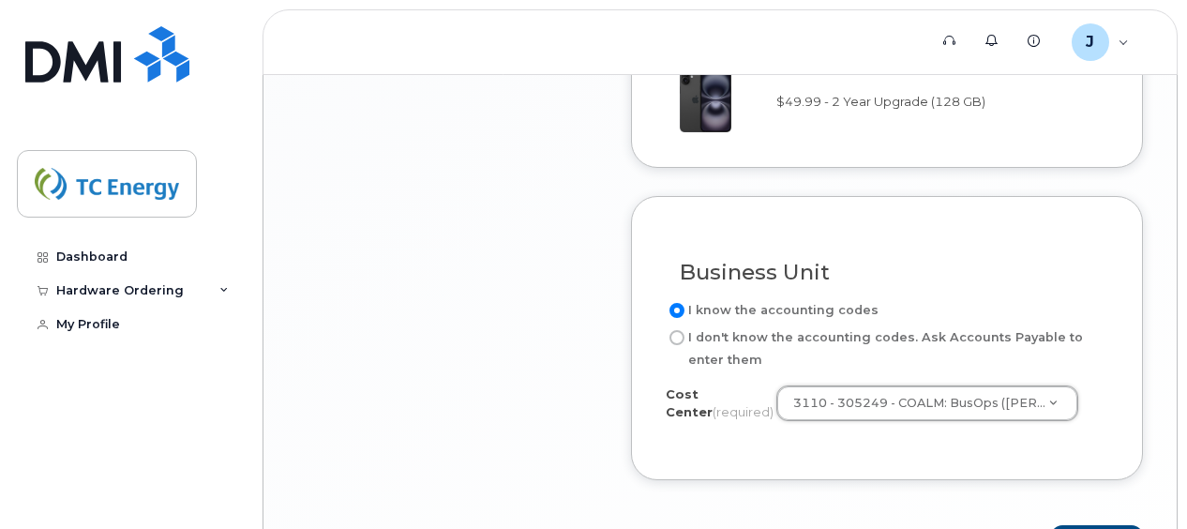
scroll to position [2183, 0]
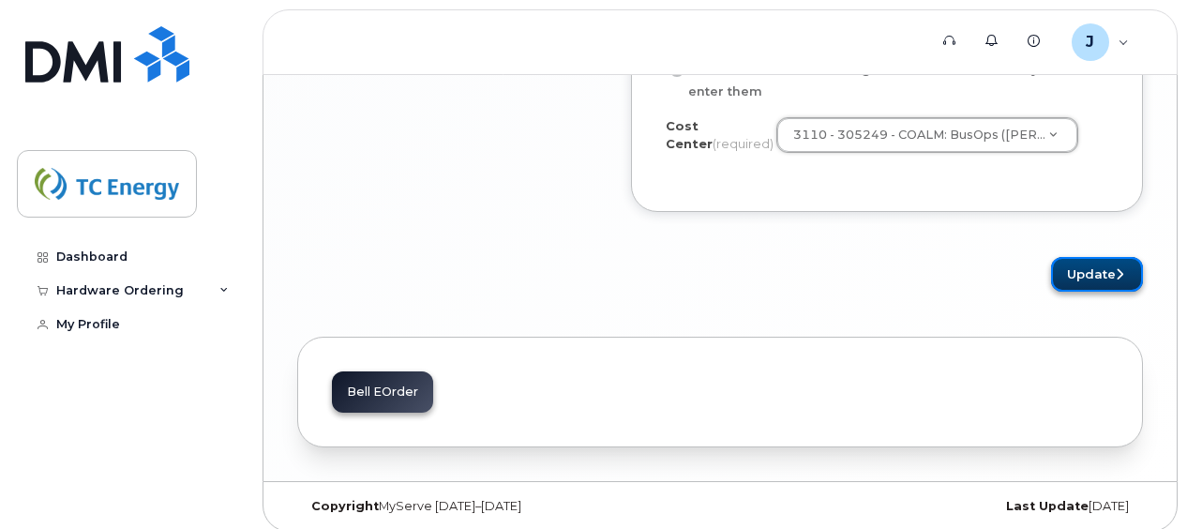
click at [1084, 263] on button "Update" at bounding box center [1097, 274] width 92 height 35
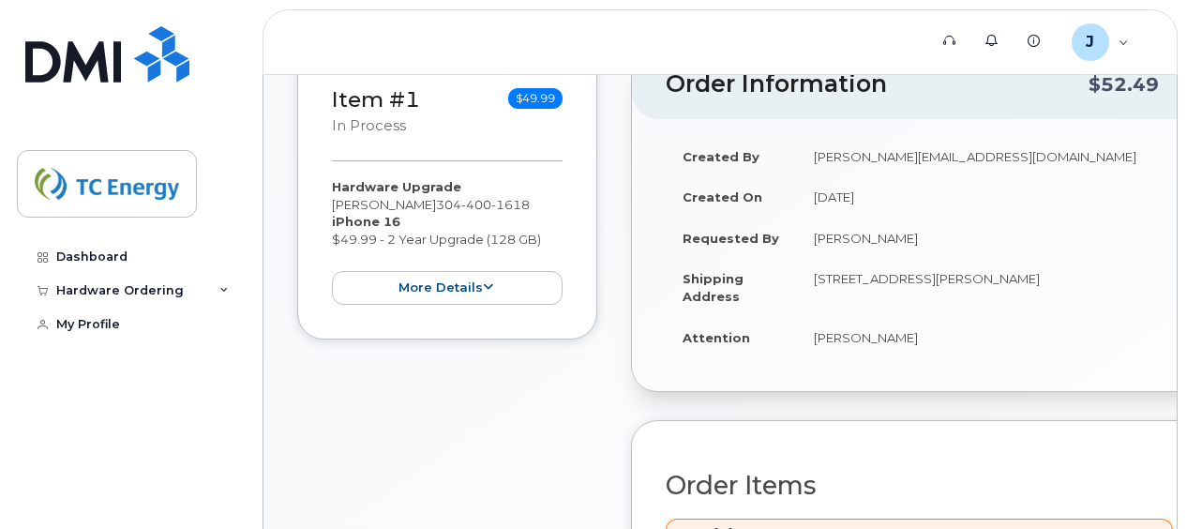
scroll to position [563, 0]
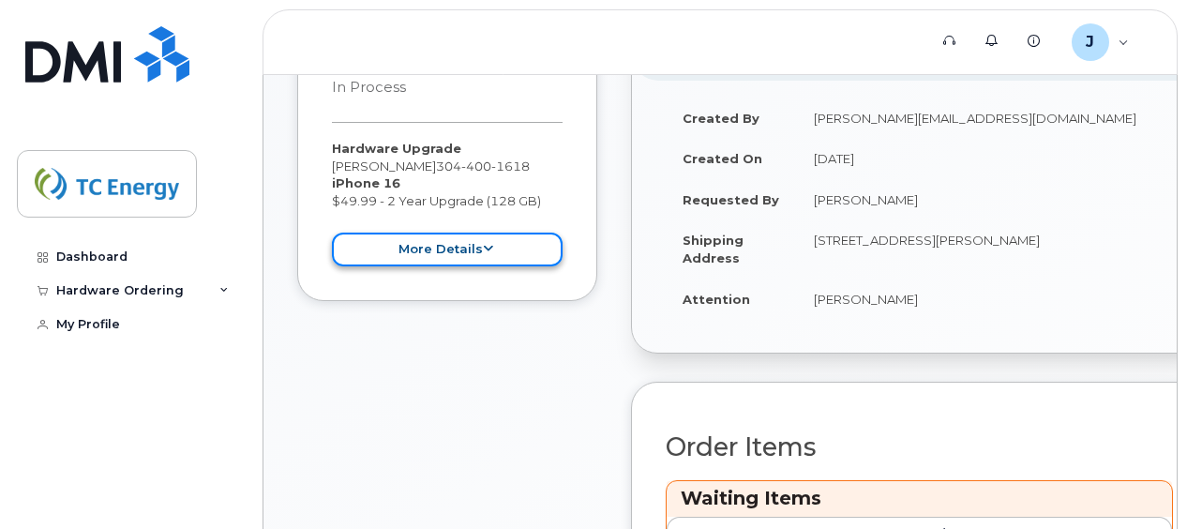
click at [476, 249] on button "more details" at bounding box center [447, 250] width 231 height 35
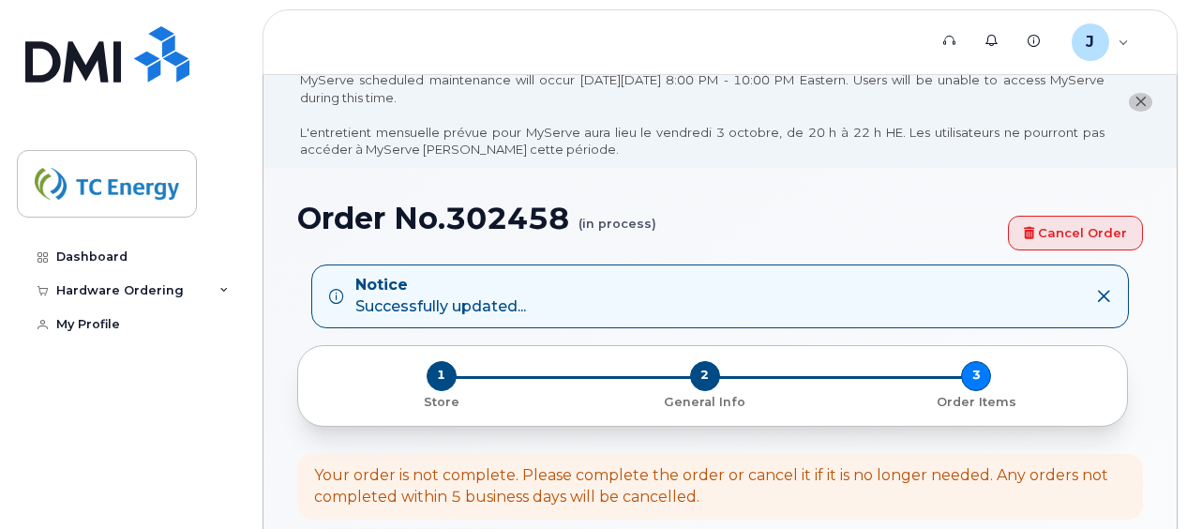
scroll to position [0, 0]
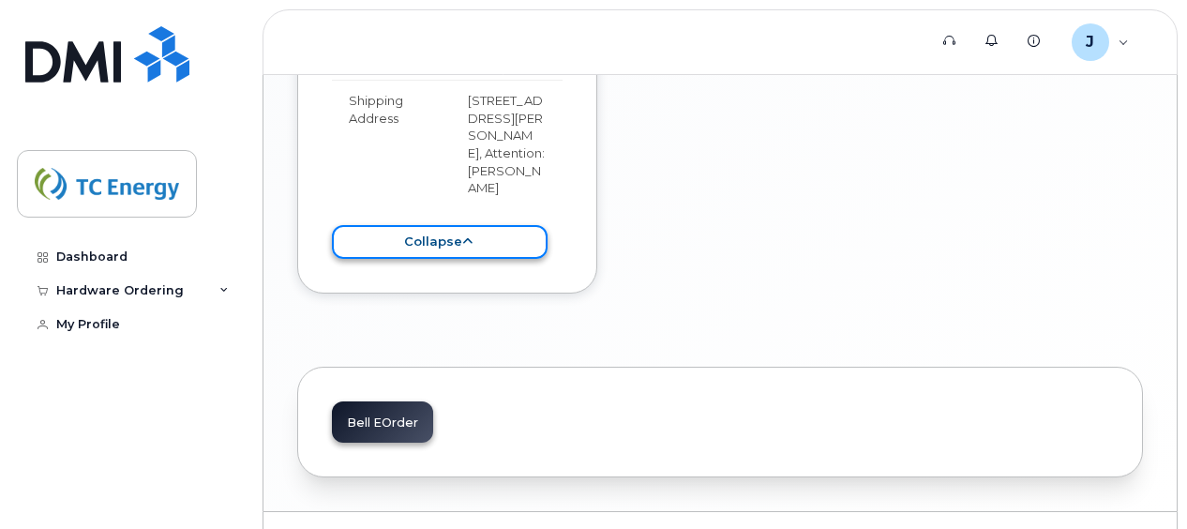
click at [482, 225] on button "collapse" at bounding box center [440, 242] width 216 height 35
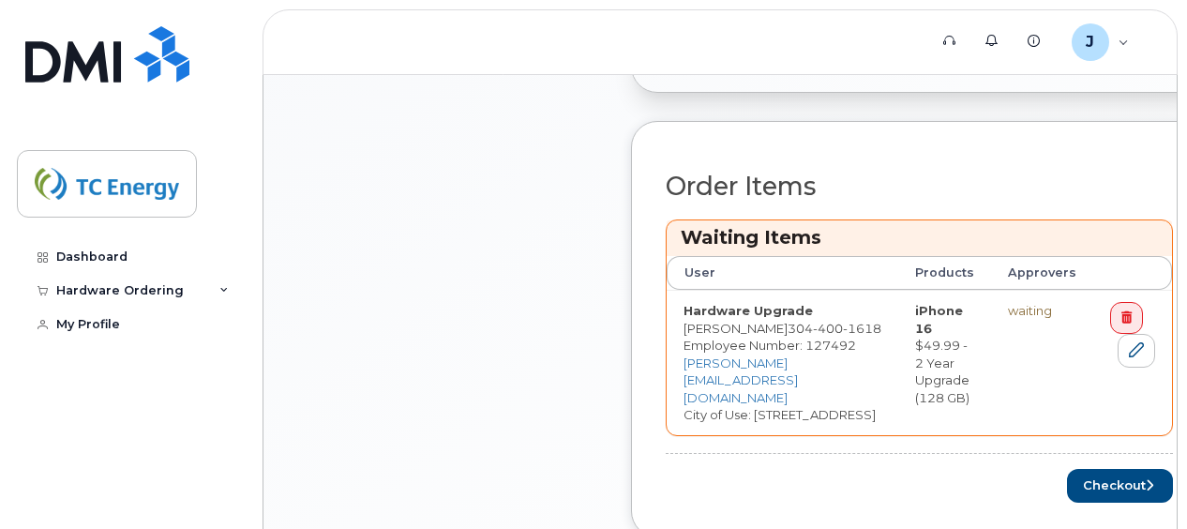
scroll to position [819, 0]
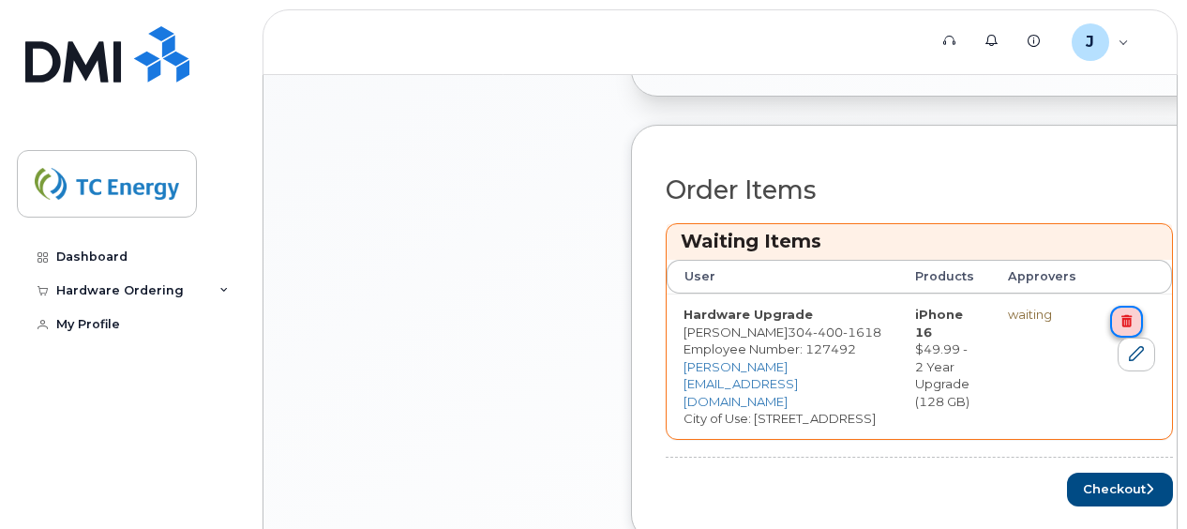
click at [1121, 315] on icon at bounding box center [1126, 321] width 10 height 12
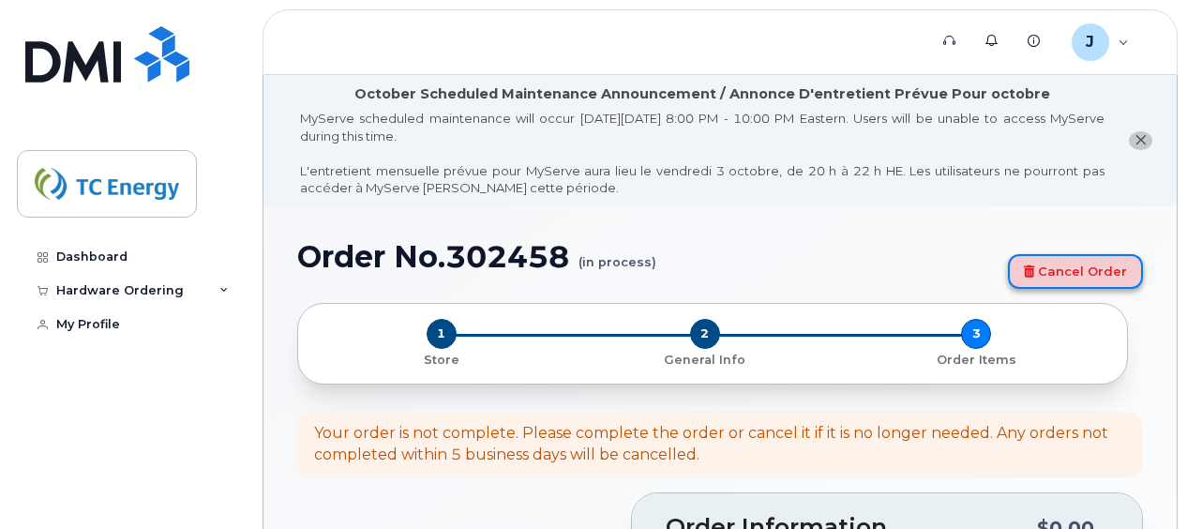
click at [1042, 263] on link "Cancel Order" at bounding box center [1075, 271] width 135 height 35
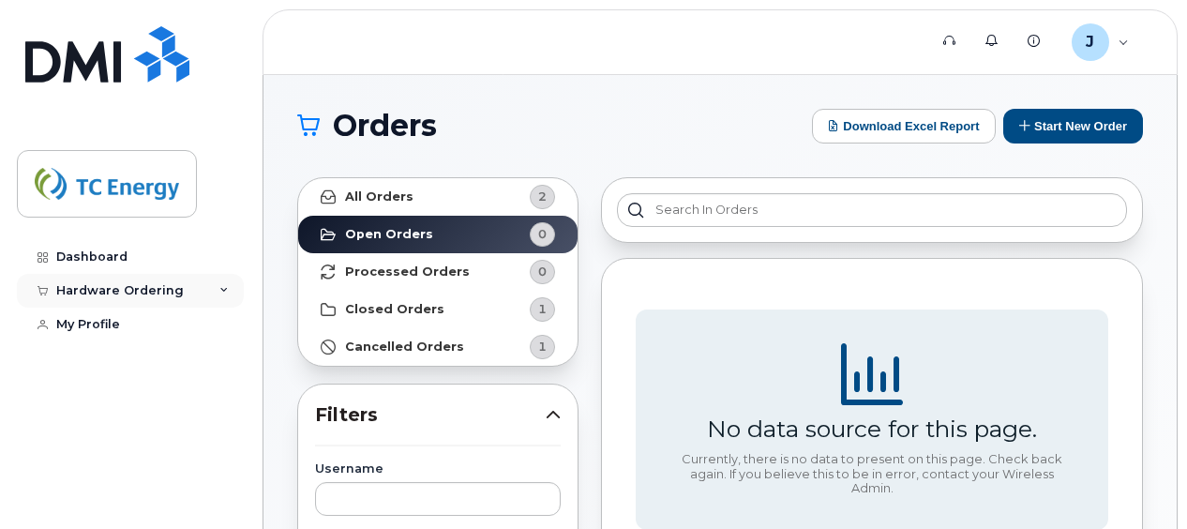
click at [107, 286] on div "Hardware Ordering" at bounding box center [120, 290] width 128 height 15
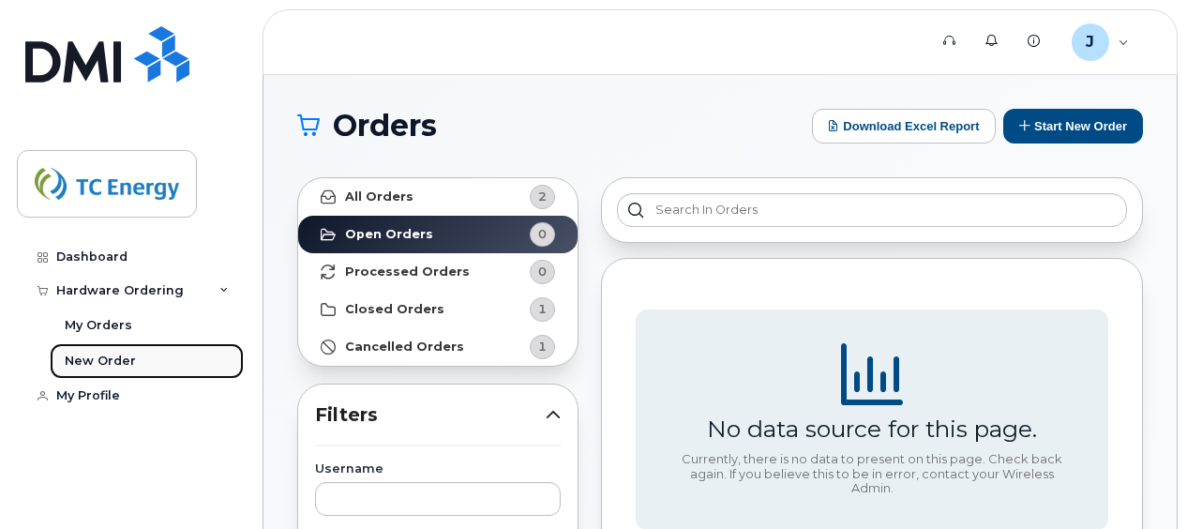
click at [84, 358] on div "New Order" at bounding box center [100, 361] width 71 height 17
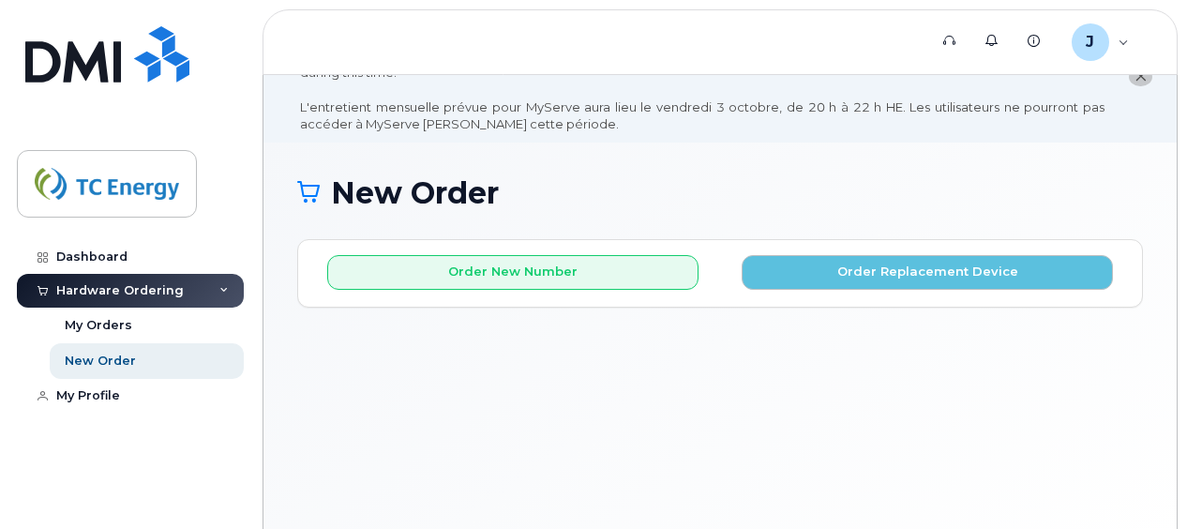
scroll to position [94, 0]
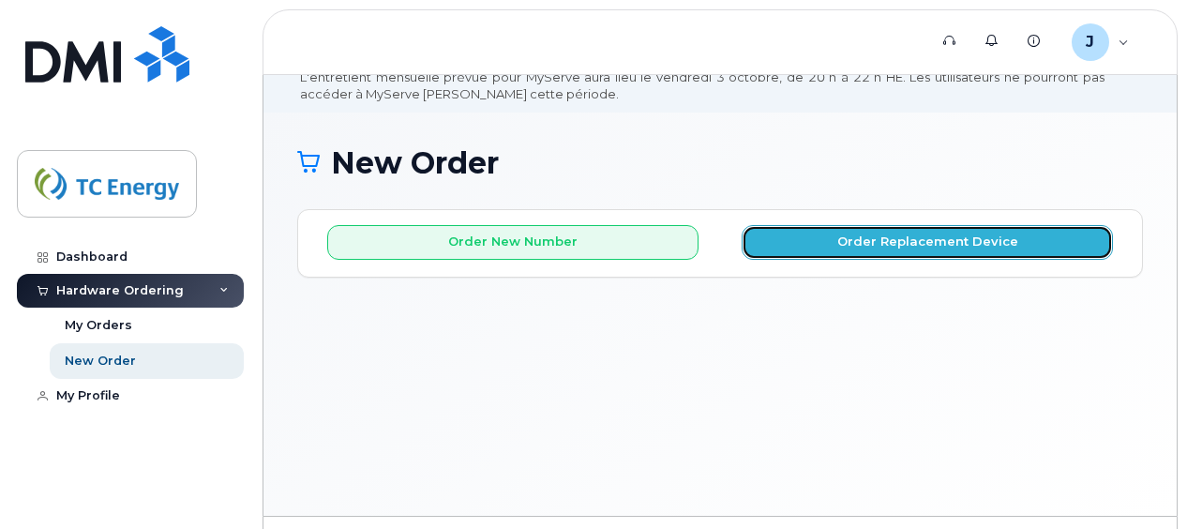
click at [803, 237] on button "Order Replacement Device" at bounding box center [927, 242] width 371 height 35
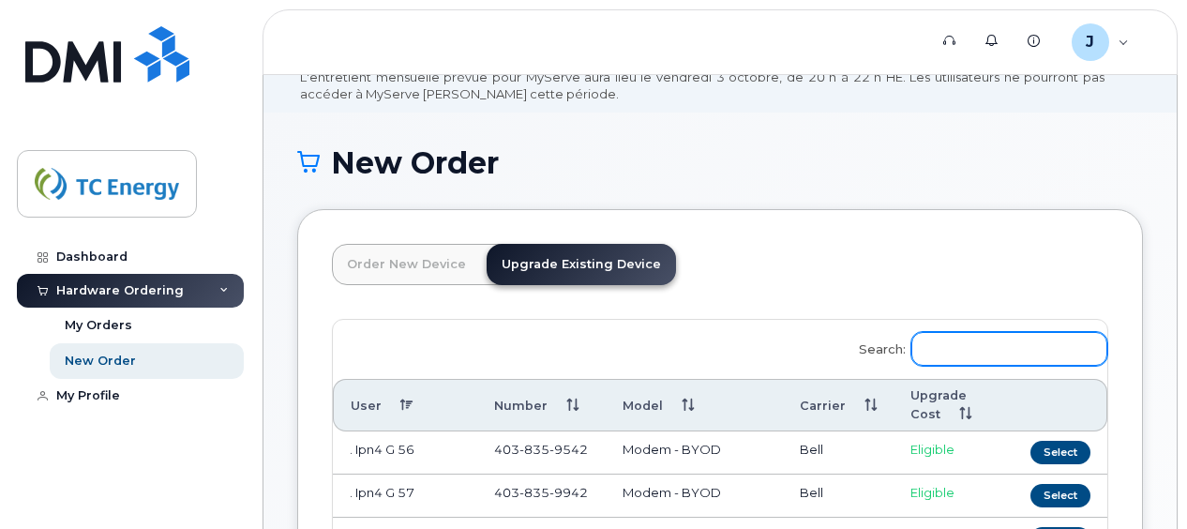
click at [1005, 359] on input "Search:" at bounding box center [1009, 349] width 196 height 34
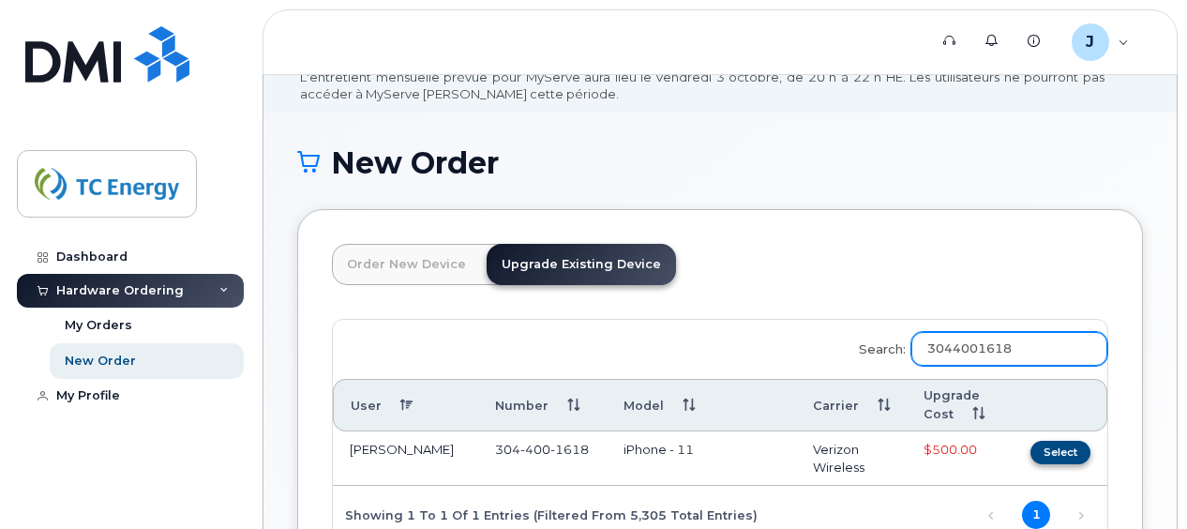
type input "3044001618"
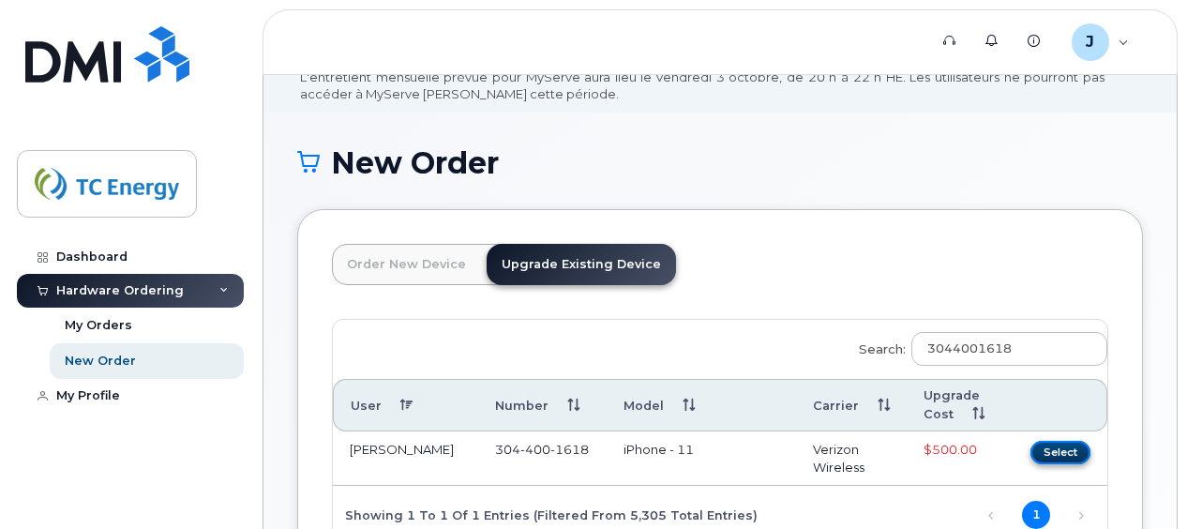
click at [1046, 454] on button "Select" at bounding box center [1060, 452] width 60 height 23
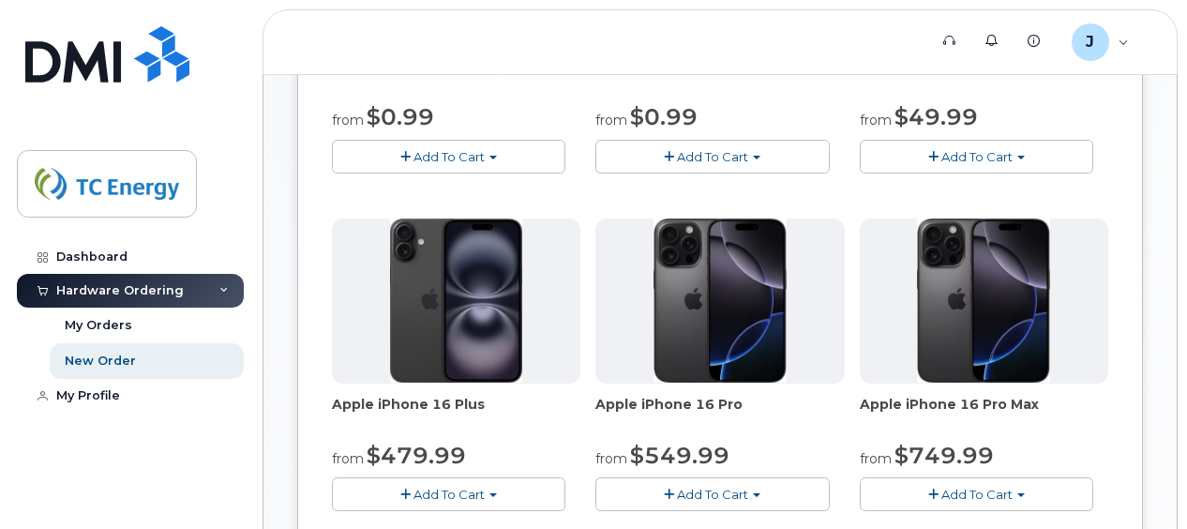
scroll to position [656, 0]
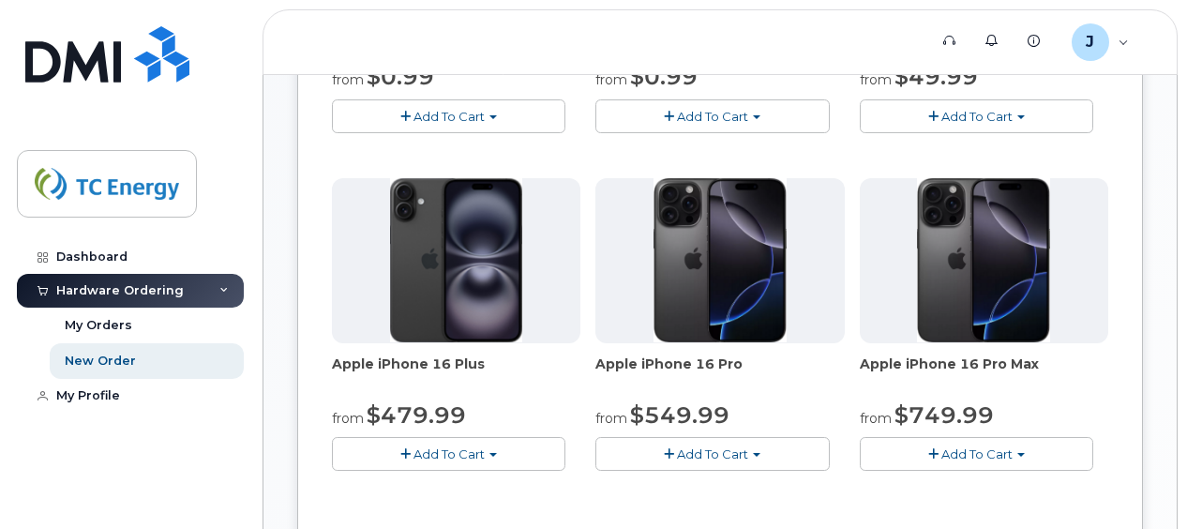
click at [741, 446] on span "Add To Cart" at bounding box center [712, 453] width 71 height 15
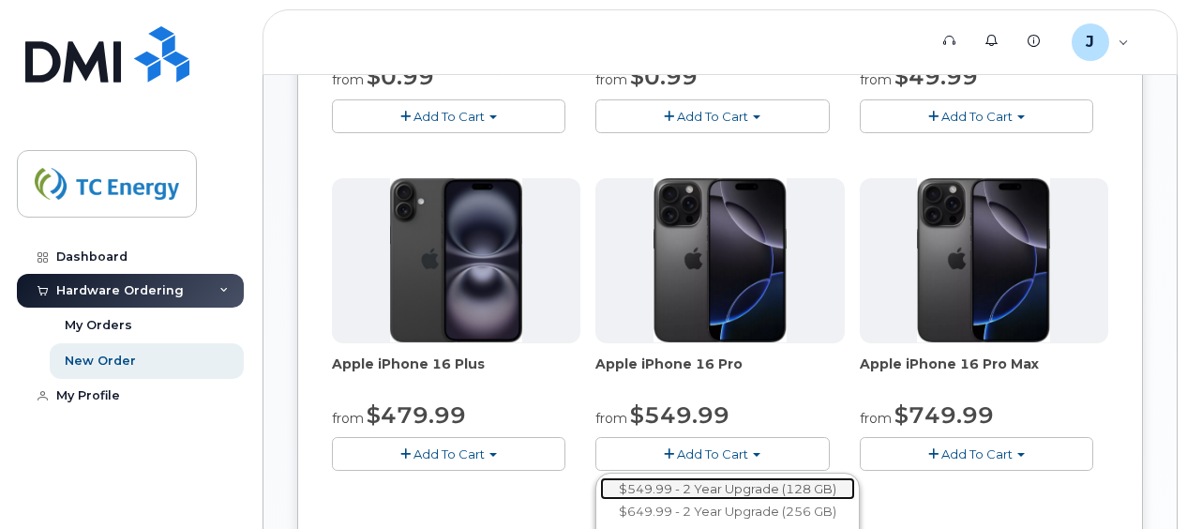
click at [737, 486] on link "$549.99 - 2 Year Upgrade (128 GB)" at bounding box center [727, 488] width 255 height 23
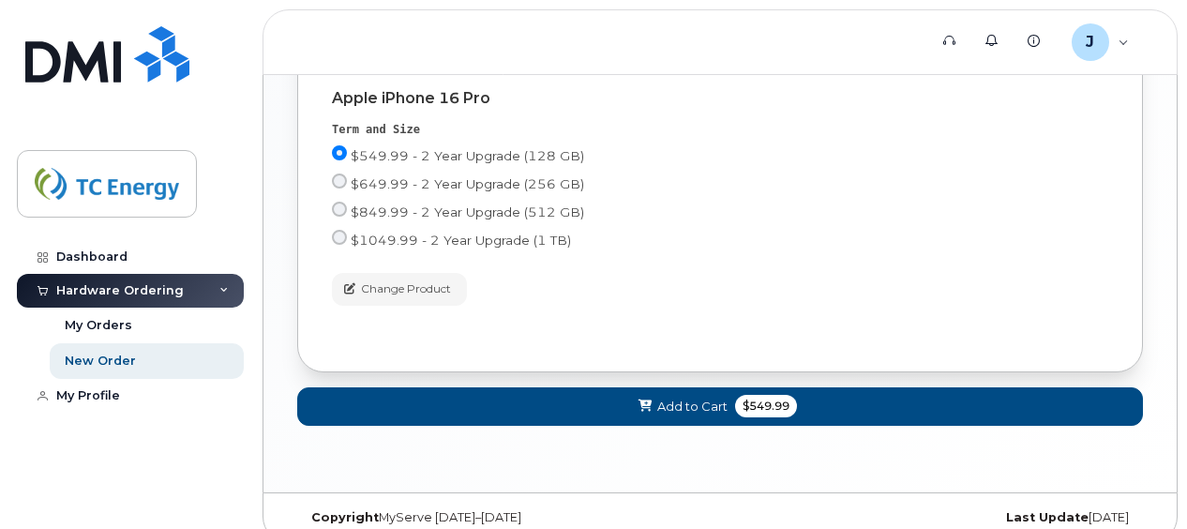
scroll to position [1070, 0]
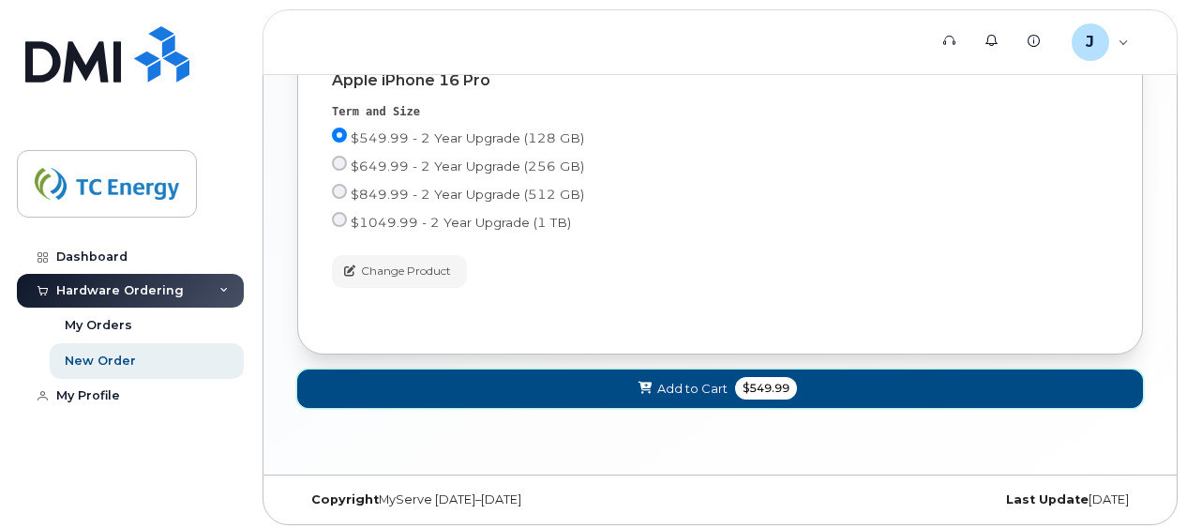
click at [694, 388] on span "Add to Cart" at bounding box center [692, 389] width 70 height 18
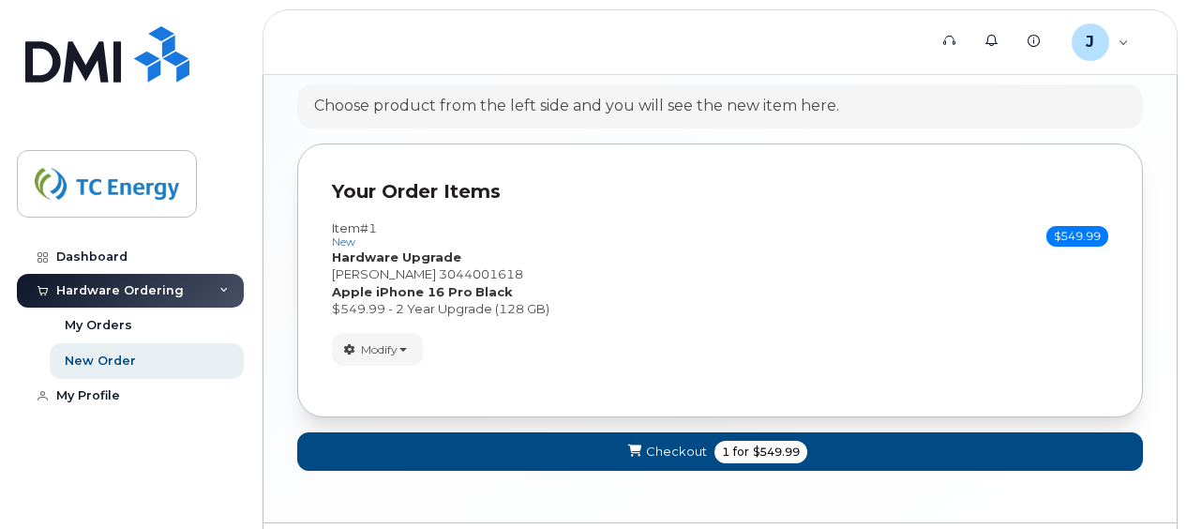
scroll to position [1551, 0]
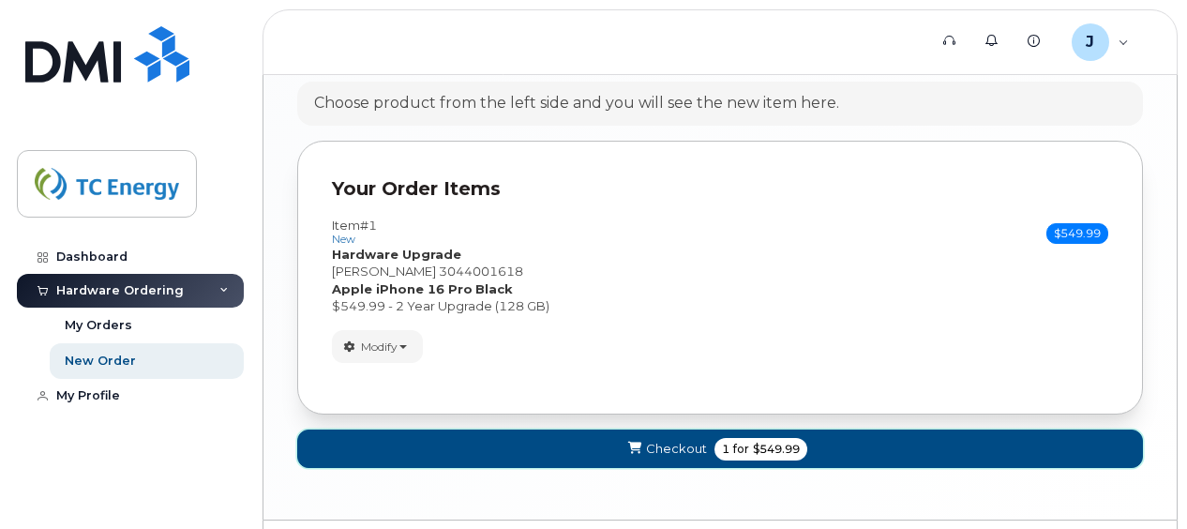
click at [750, 444] on span "for" at bounding box center [740, 449] width 23 height 17
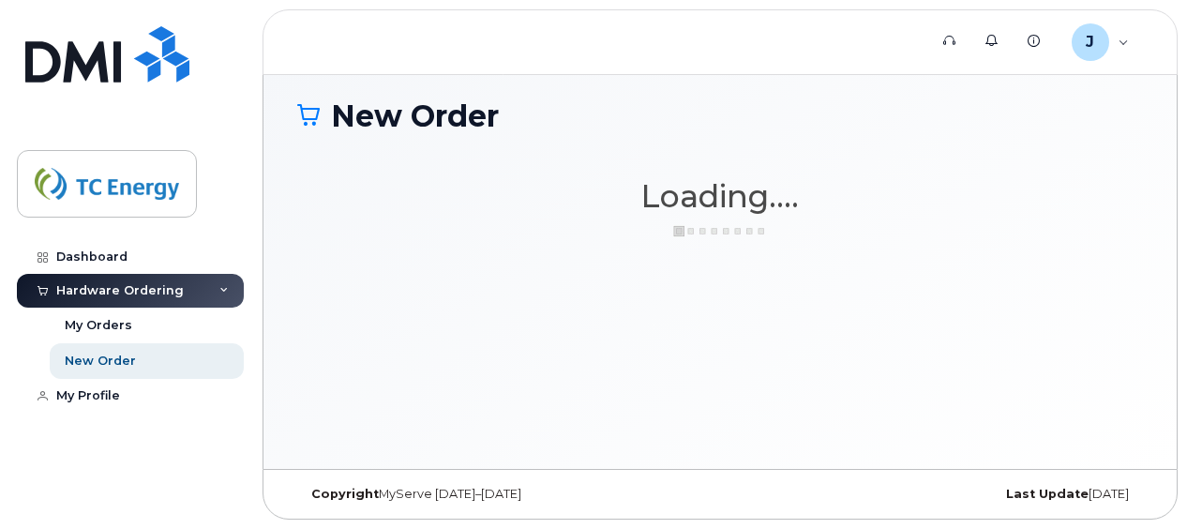
scroll to position [140, 0]
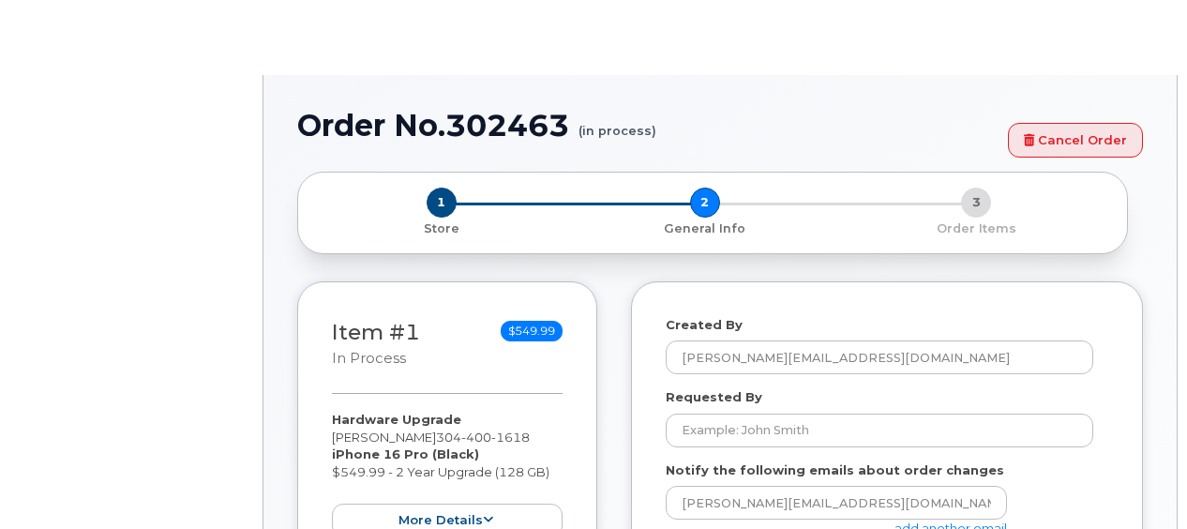
select select
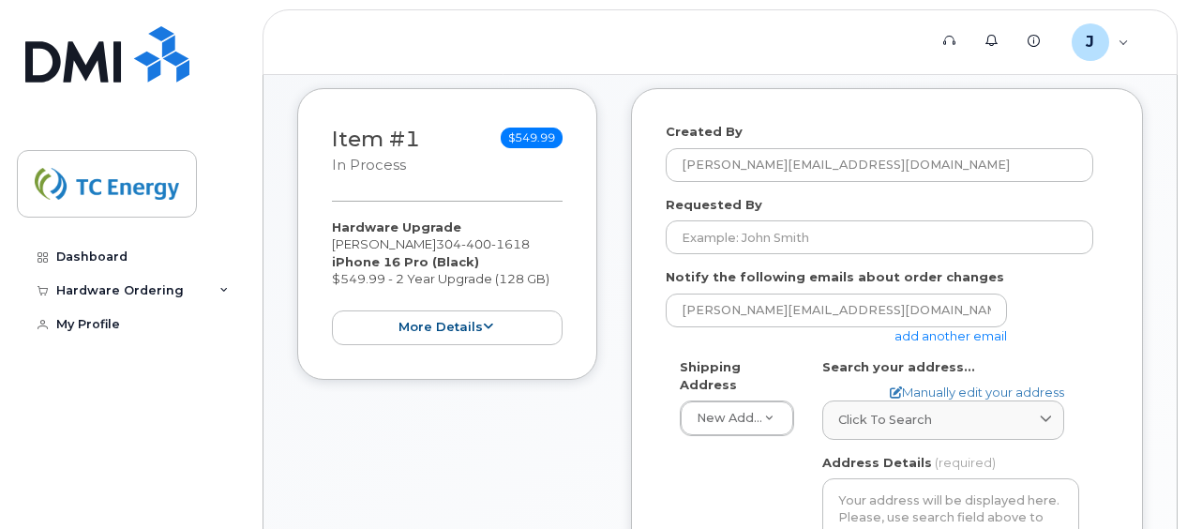
scroll to position [413, 0]
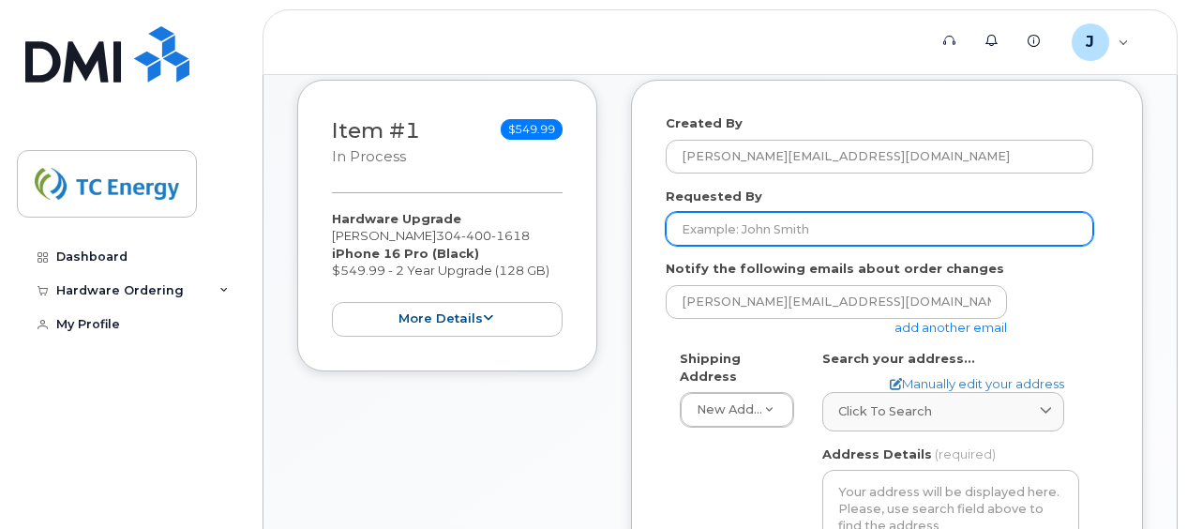
click at [840, 233] on input "Requested By" at bounding box center [880, 229] width 428 height 34
type input "[PERSON_NAME]"
type input "3044001618"
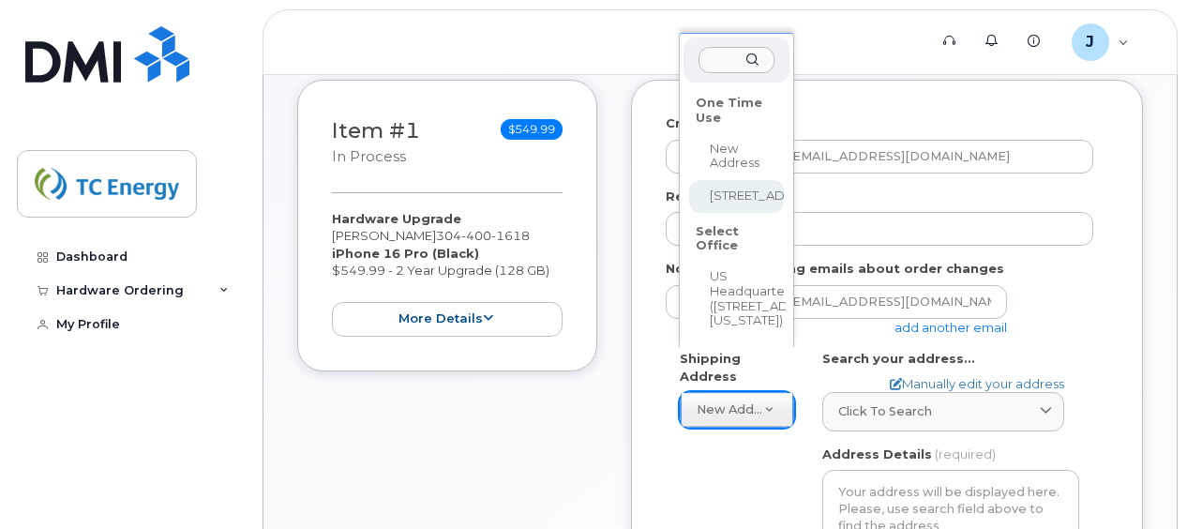
select select "[STREET_ADDRESS]"
type textarea "[STREET_ADDRESS][PERSON_NAME]"
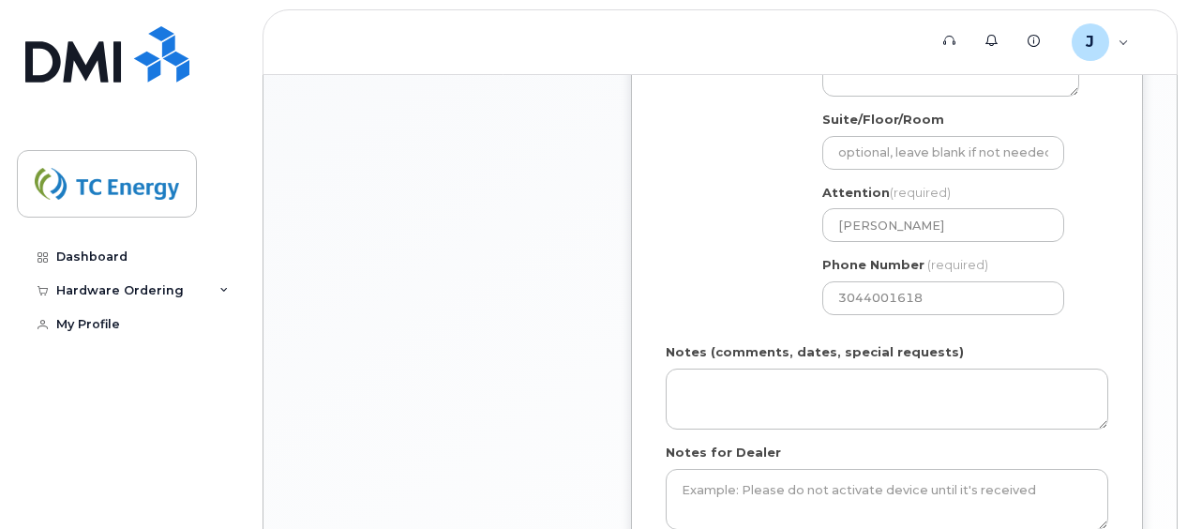
scroll to position [975, 0]
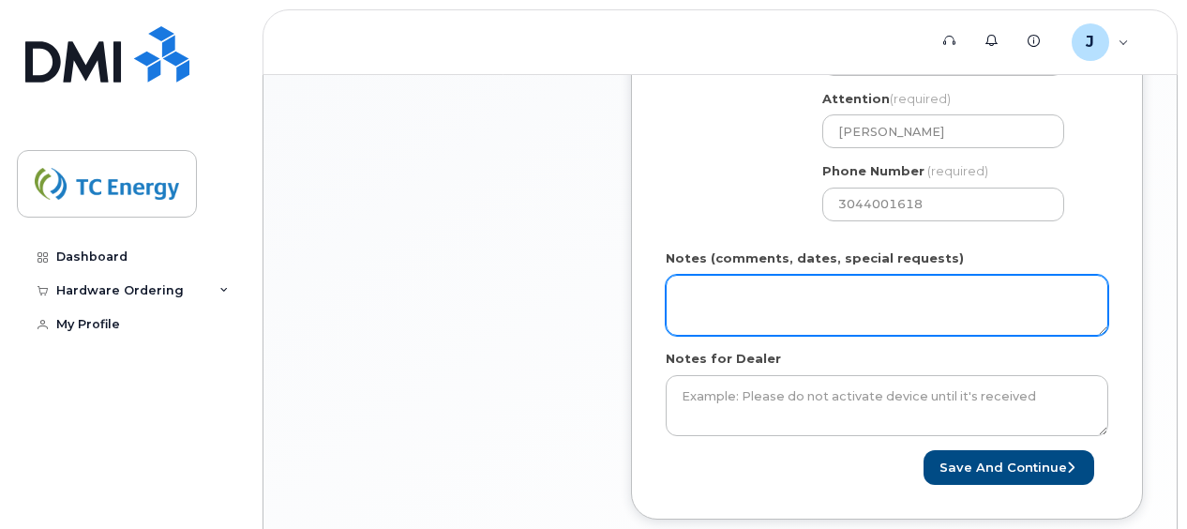
click at [746, 302] on textarea "Notes (comments, dates, special requests)" at bounding box center [887, 306] width 443 height 62
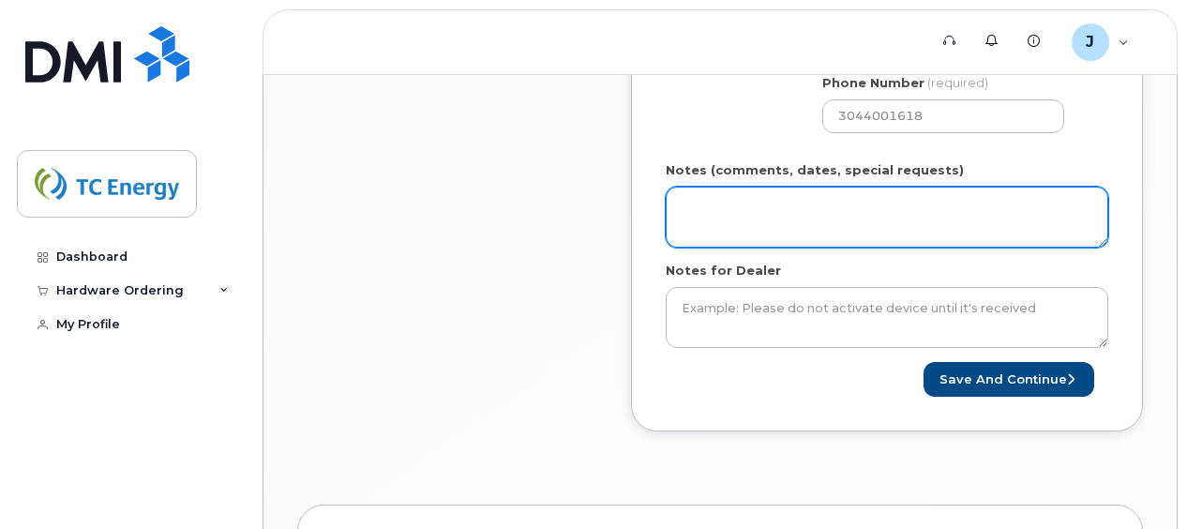
scroll to position [1163, 0]
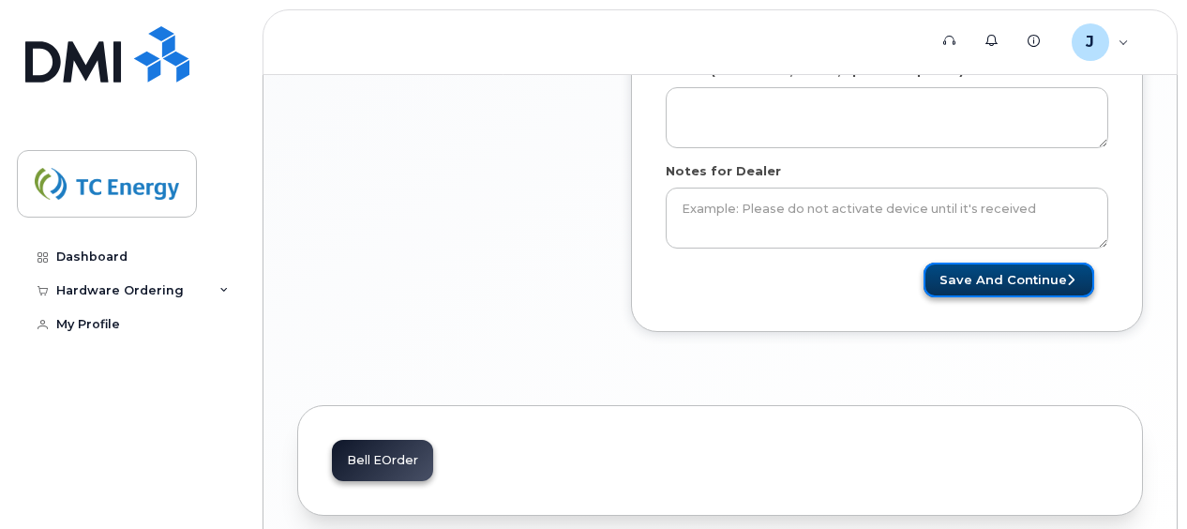
click at [986, 278] on button "Save and Continue" at bounding box center [1008, 280] width 171 height 35
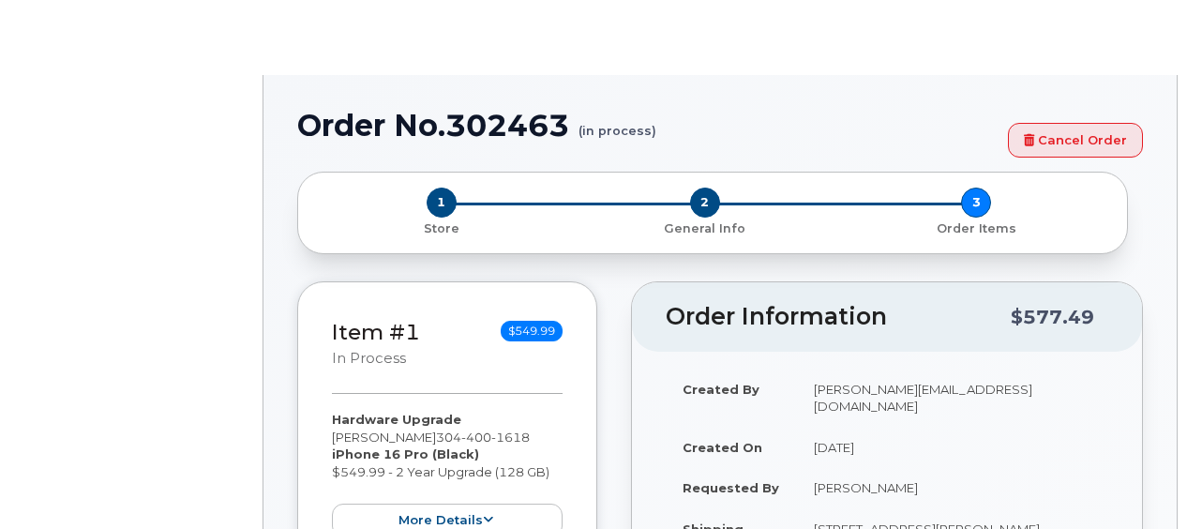
type input "1387207"
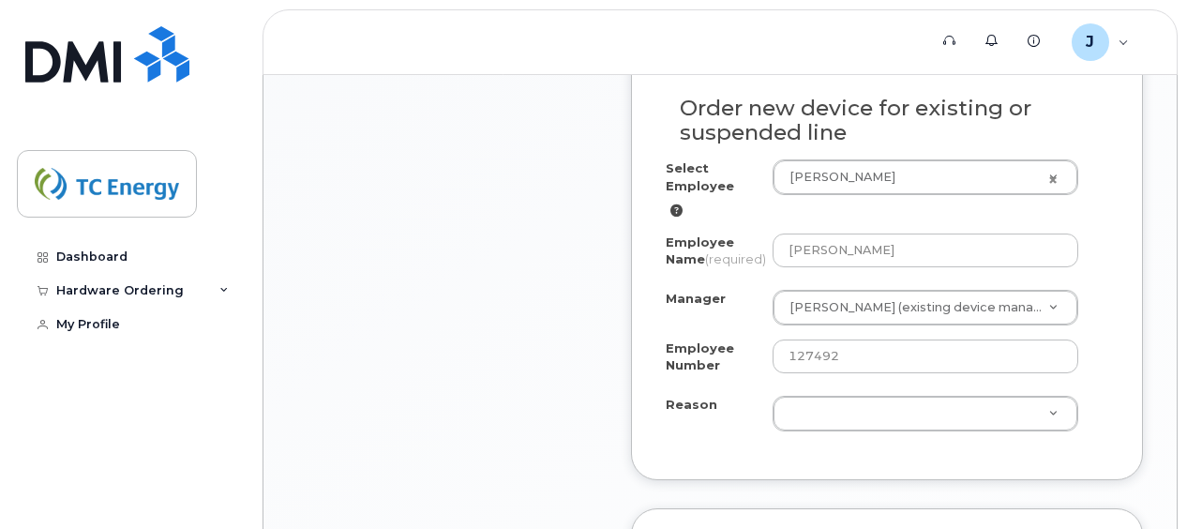
scroll to position [1313, 0]
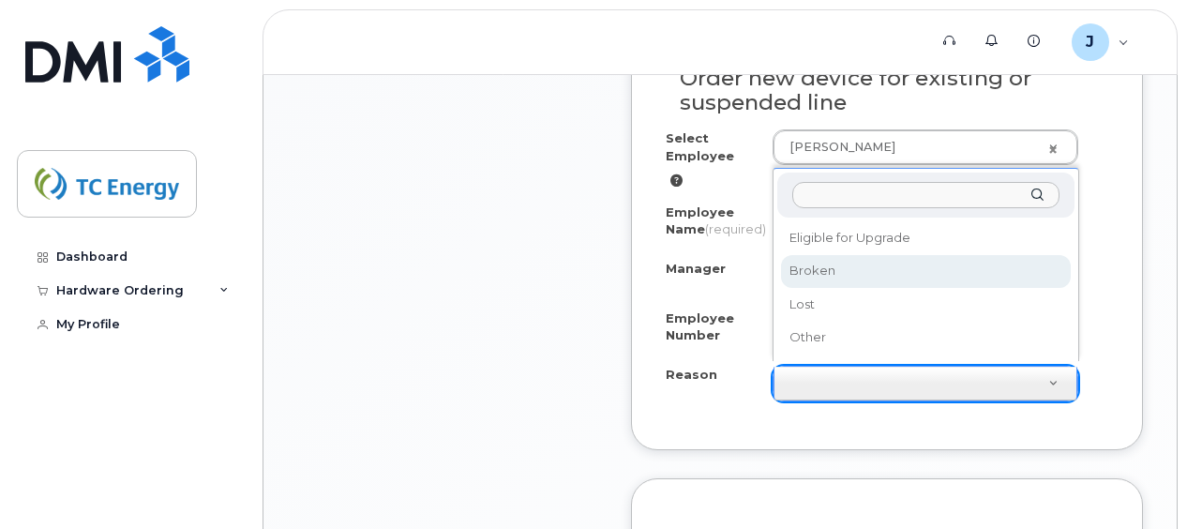
select select "broken"
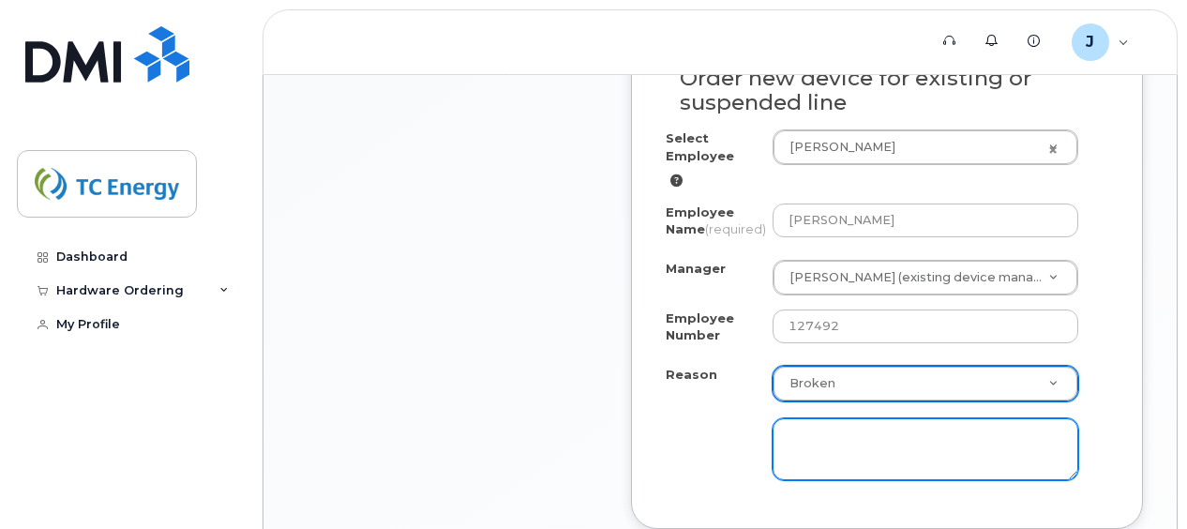
click at [865, 441] on textarea at bounding box center [926, 449] width 306 height 62
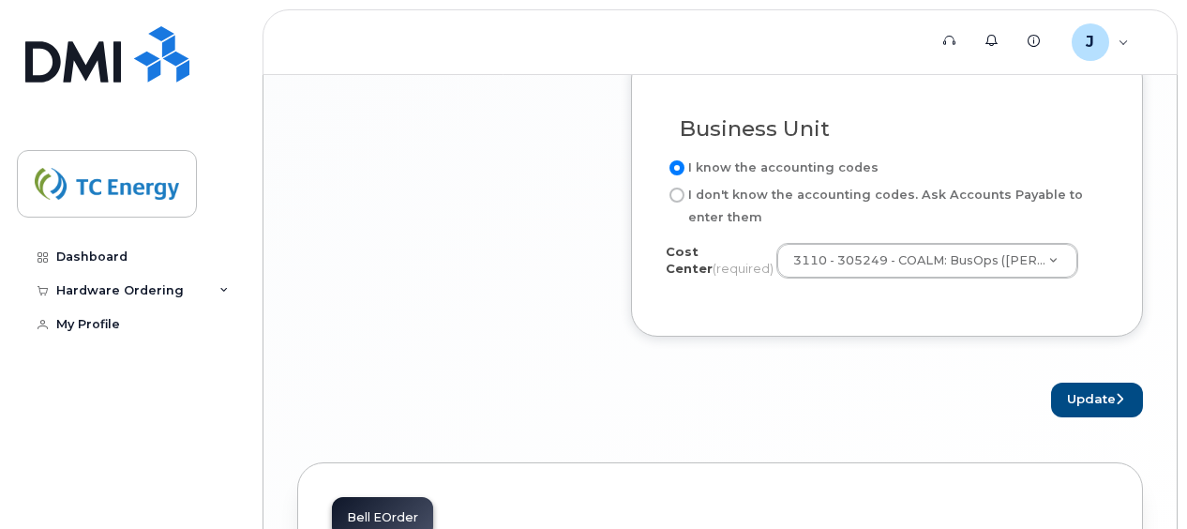
scroll to position [2063, 0]
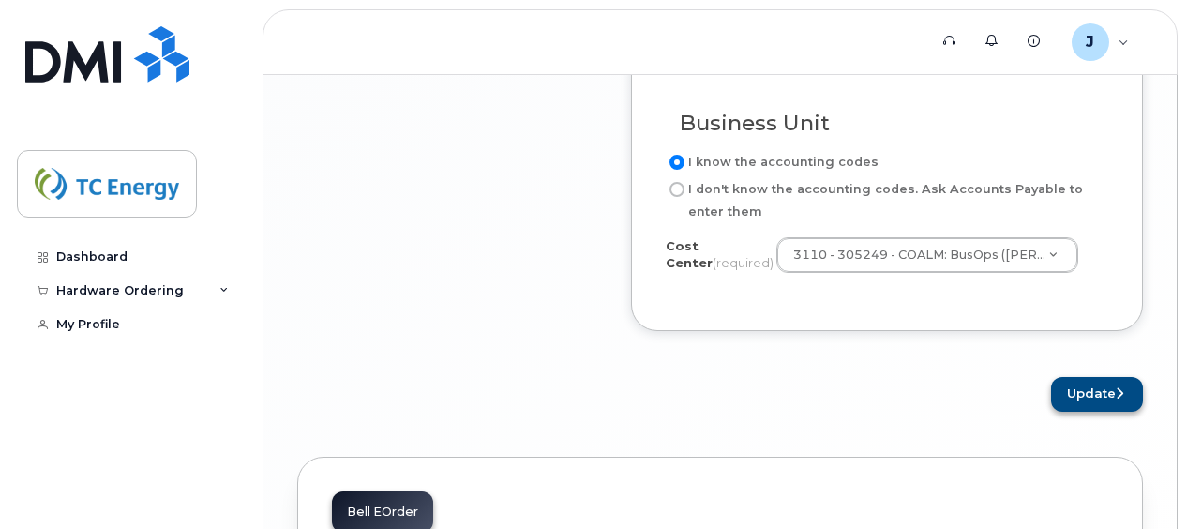
type textarea "screen is shattered"
click at [1099, 388] on button "Update" at bounding box center [1097, 394] width 92 height 35
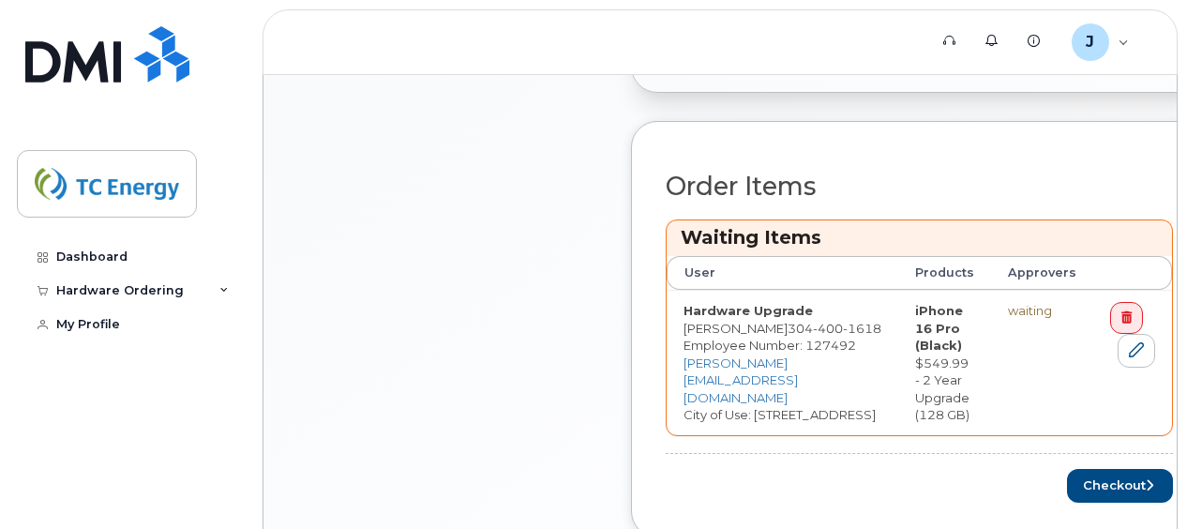
scroll to position [938, 0]
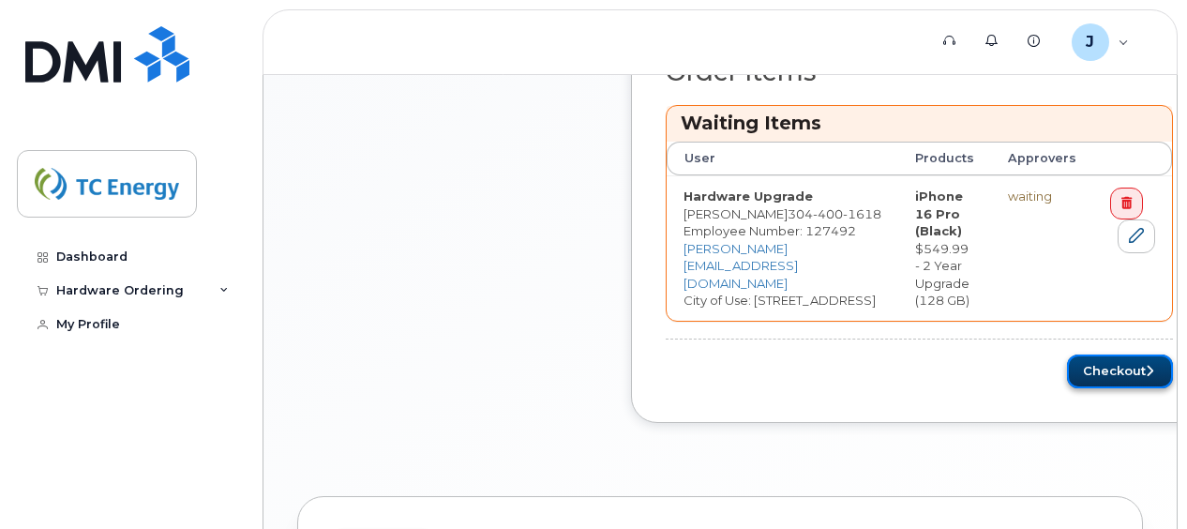
click at [1084, 359] on button "Checkout" at bounding box center [1120, 371] width 106 height 35
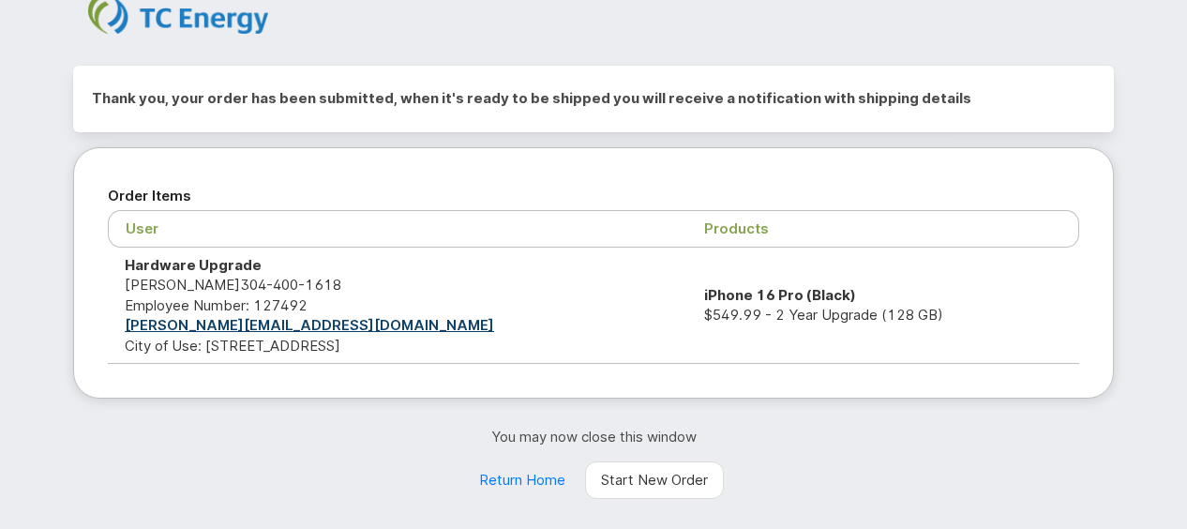
scroll to position [94, 0]
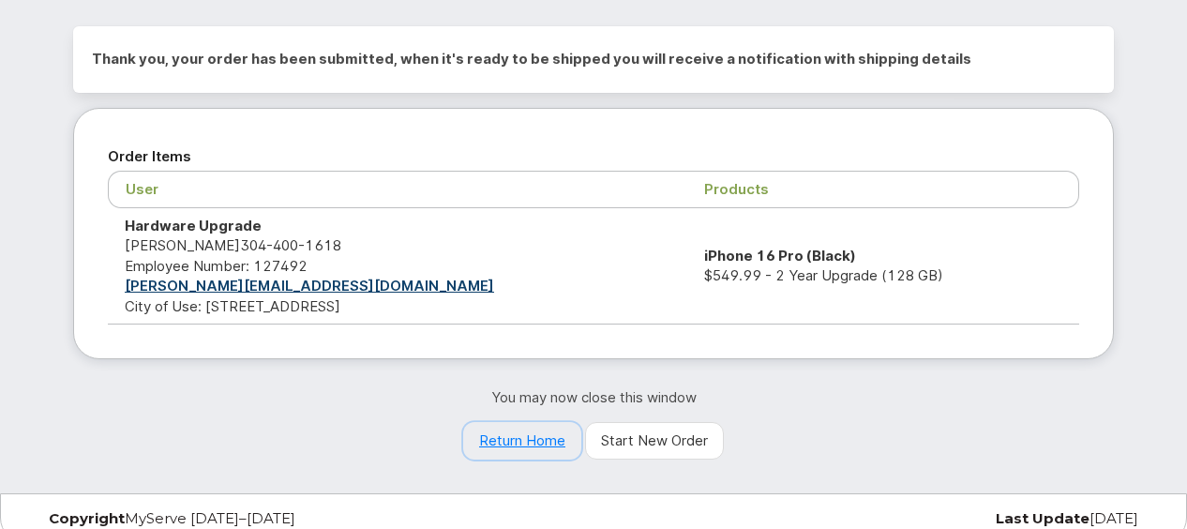
click at [556, 447] on link "Return Home" at bounding box center [522, 441] width 118 height 38
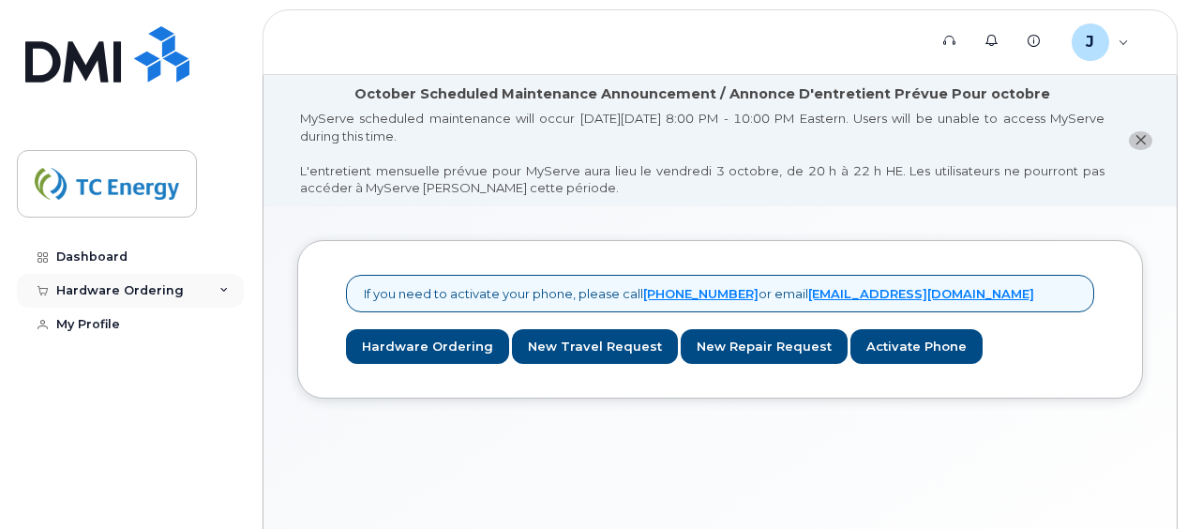
click at [174, 292] on div "Hardware Ordering" at bounding box center [120, 290] width 128 height 15
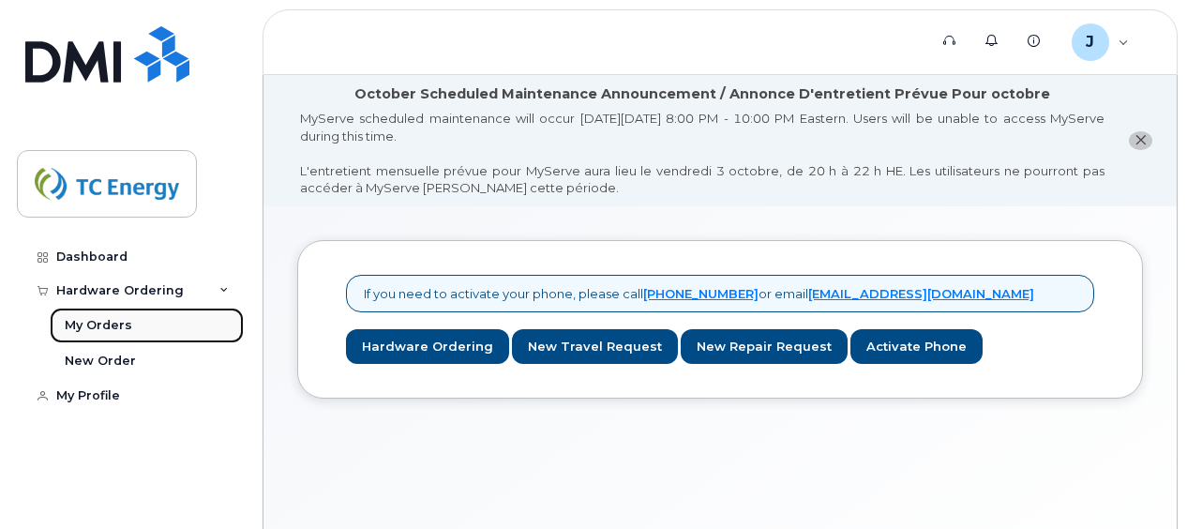
click at [108, 328] on div "My Orders" at bounding box center [99, 325] width 68 height 17
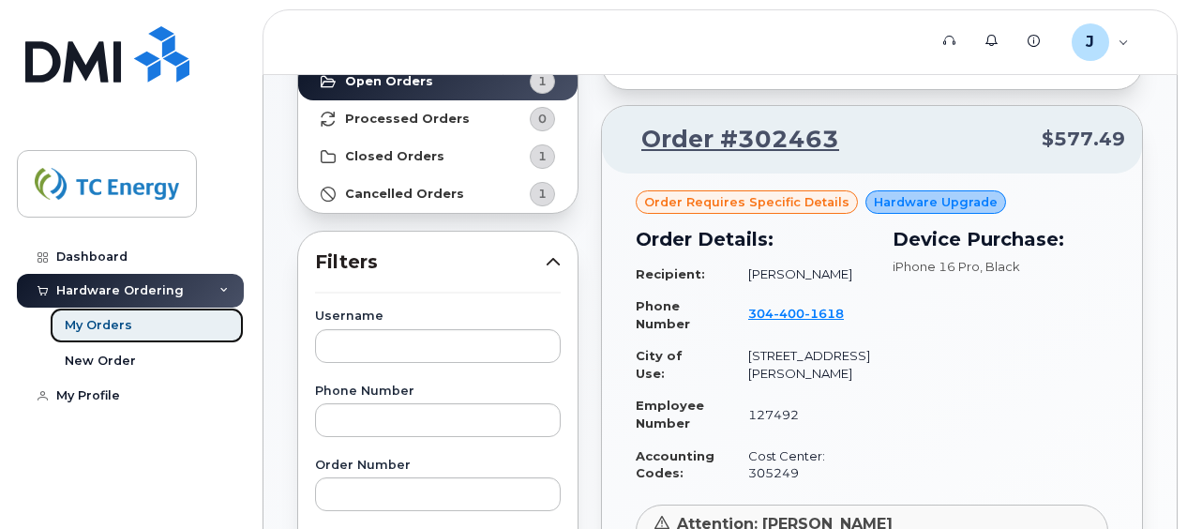
scroll to position [94, 0]
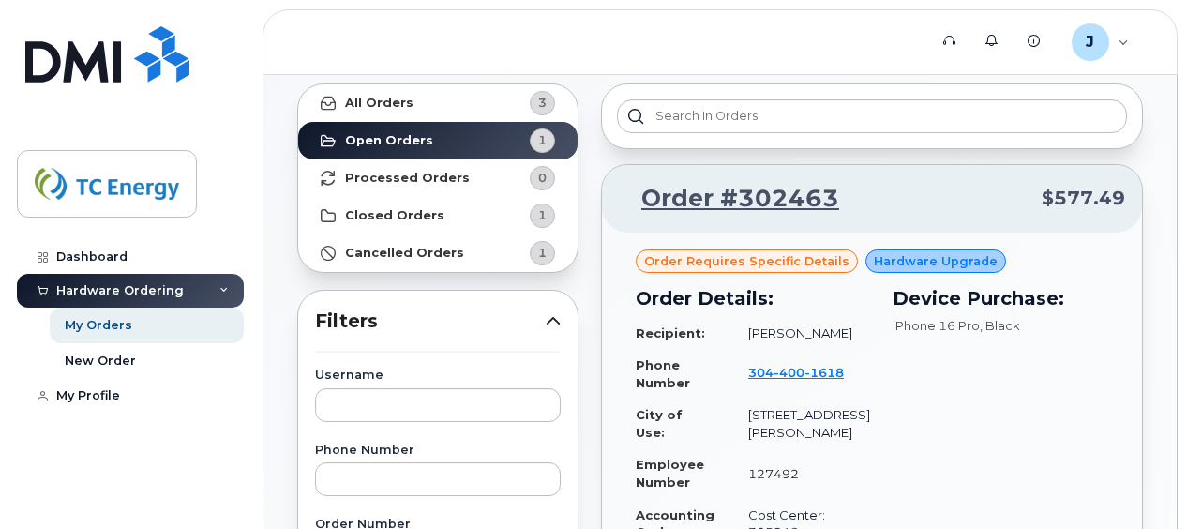
click at [777, 264] on span "Order requires Specific details" at bounding box center [746, 261] width 205 height 18
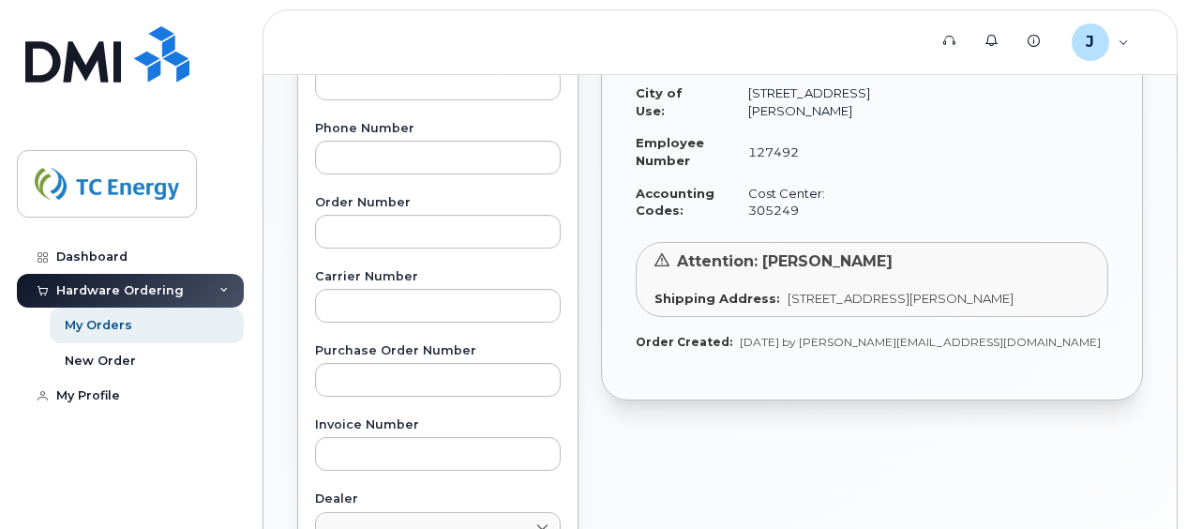
scroll to position [0, 0]
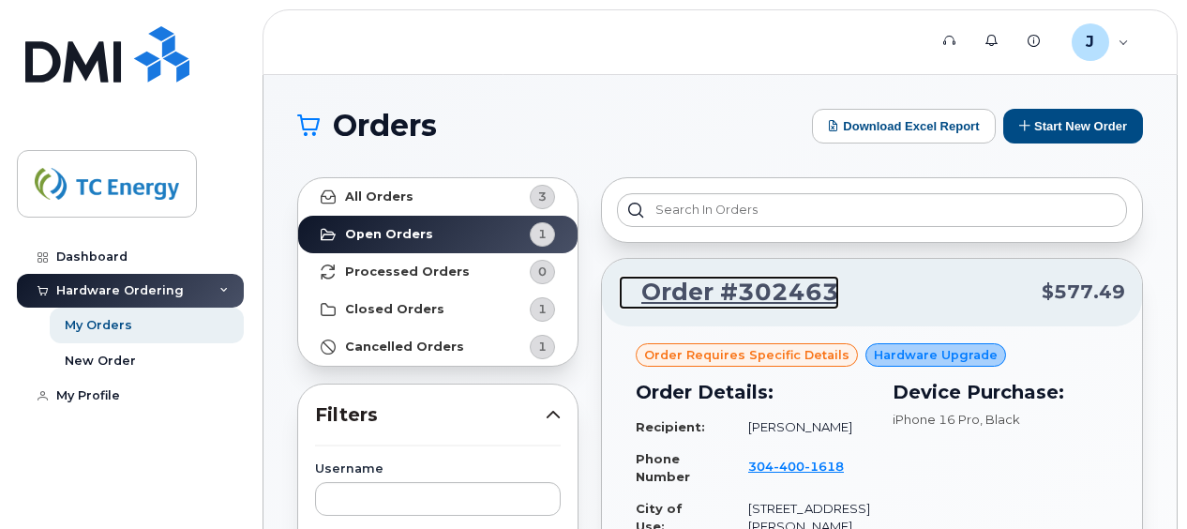
click at [786, 281] on link "Order #302463" at bounding box center [729, 293] width 220 height 34
